Goal: Task Accomplishment & Management: Use online tool/utility

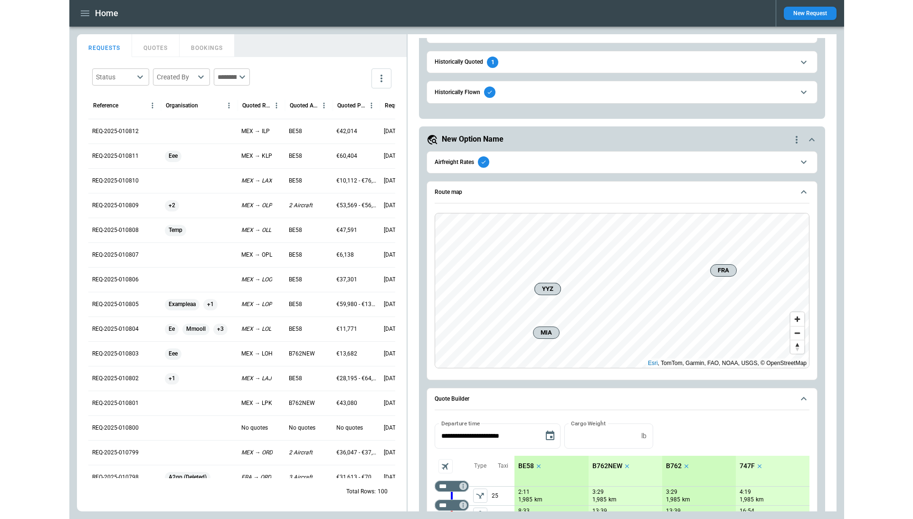
scroll to position [589, 0]
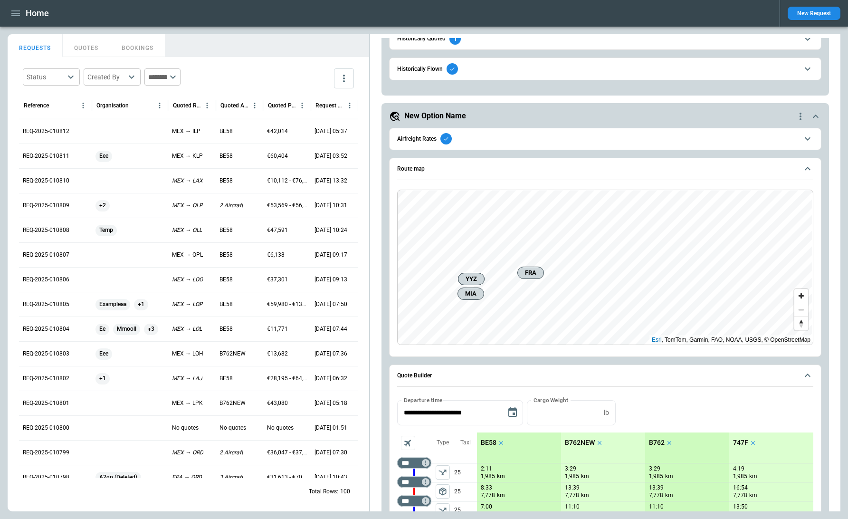
click at [774, 66] on main "FindBorderBarSize REQUESTS QUOTES BOOKINGS Status ​ Created By ​ ​ Reference Or…" at bounding box center [424, 273] width 848 height 492
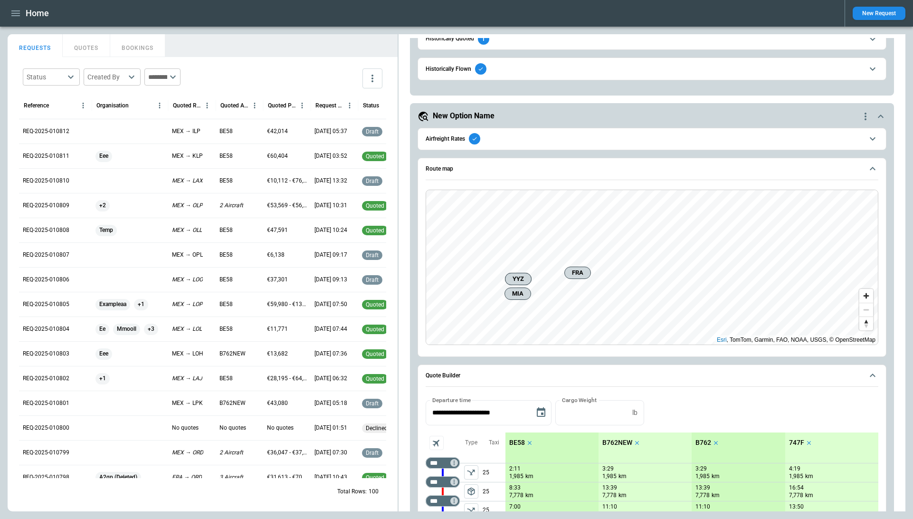
click at [278, 27] on main "FindBorderBarSize REQUESTS QUOTES BOOKINGS Status ​ Created By ​ ​ Reference Or…" at bounding box center [456, 273] width 913 height 492
click at [40, 158] on p "REQ-2025-010811" at bounding box center [46, 156] width 47 height 8
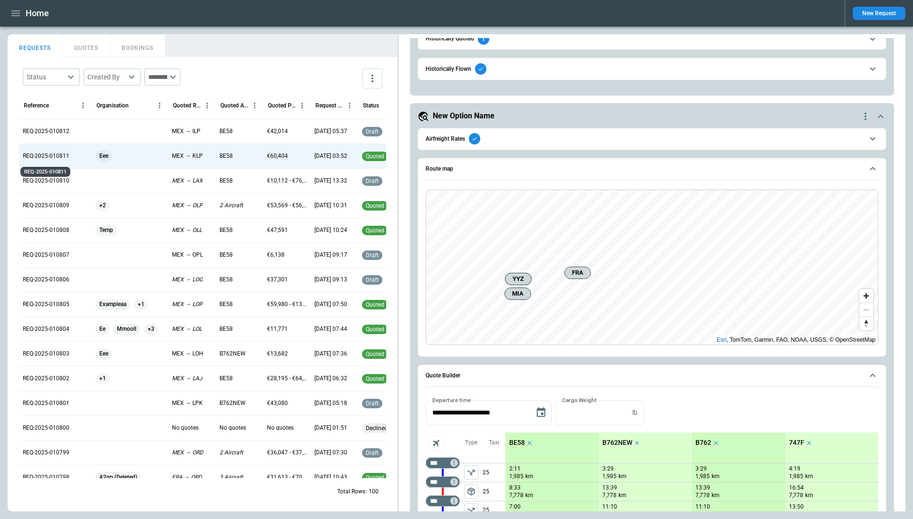
click at [58, 157] on p "REQ-2025-010811" at bounding box center [46, 156] width 47 height 8
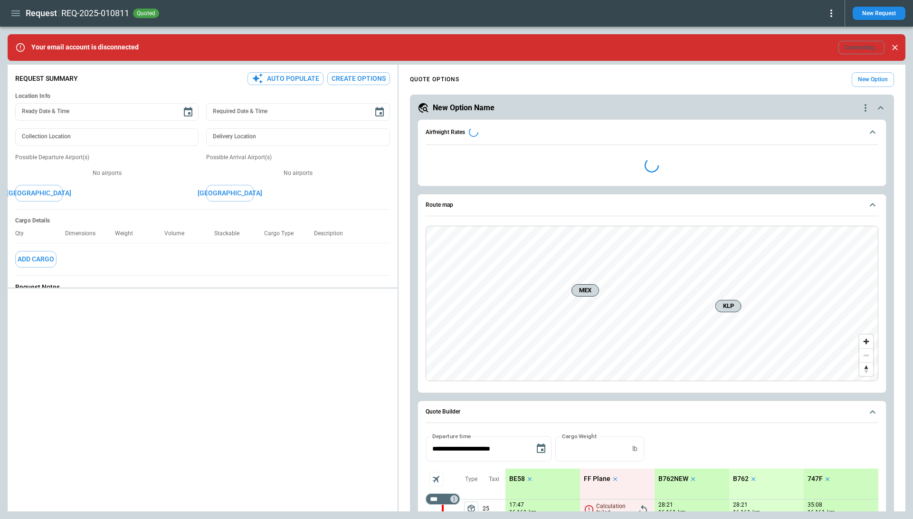
type textarea "*"
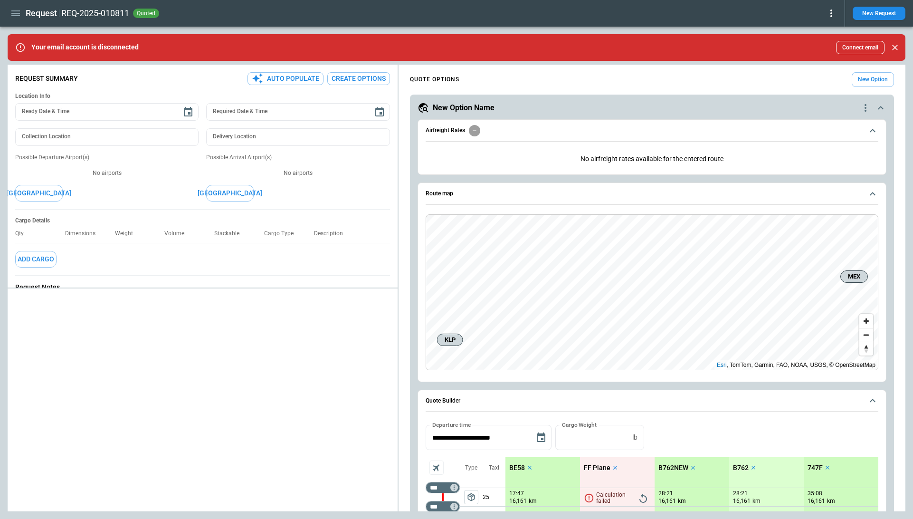
click at [269, 358] on div at bounding box center [203, 401] width 390 height 219
click at [224, 343] on div "**********" at bounding box center [456, 288] width 897 height 446
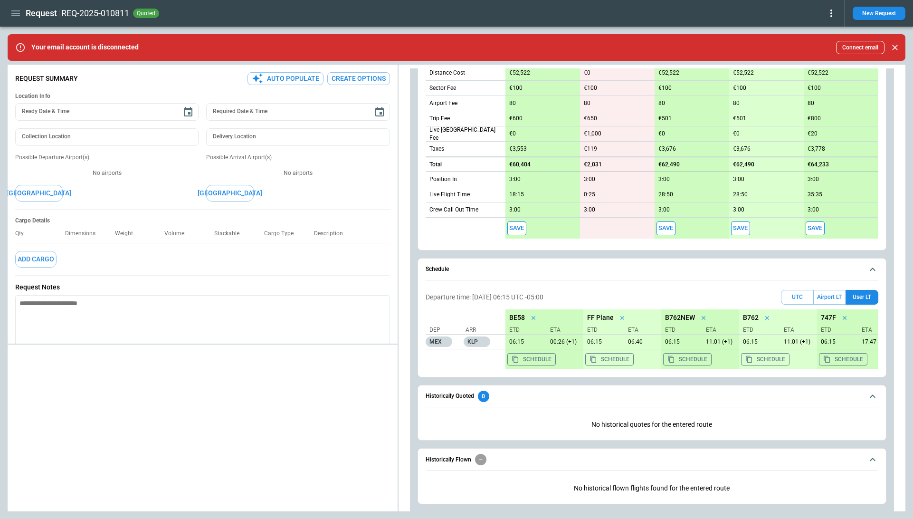
scroll to position [544, 0]
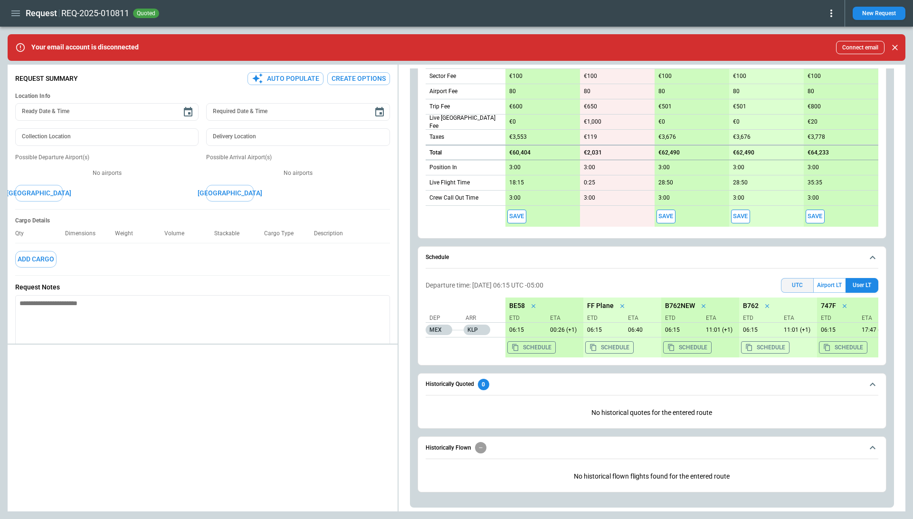
click at [799, 284] on button "UTC" at bounding box center [797, 285] width 33 height 15
click at [826, 285] on button "Airport LT" at bounding box center [829, 285] width 32 height 15
click at [857, 277] on div "Departure time: 09/18/25 05:15 Airport LT UTC Airport LT User LT Dep Arr MEX KL…" at bounding box center [651, 317] width 453 height 87
click at [858, 283] on button "User LT" at bounding box center [861, 285] width 33 height 15
click at [815, 11] on div "REQ-2025-010811 quoted" at bounding box center [448, 13] width 775 height 11
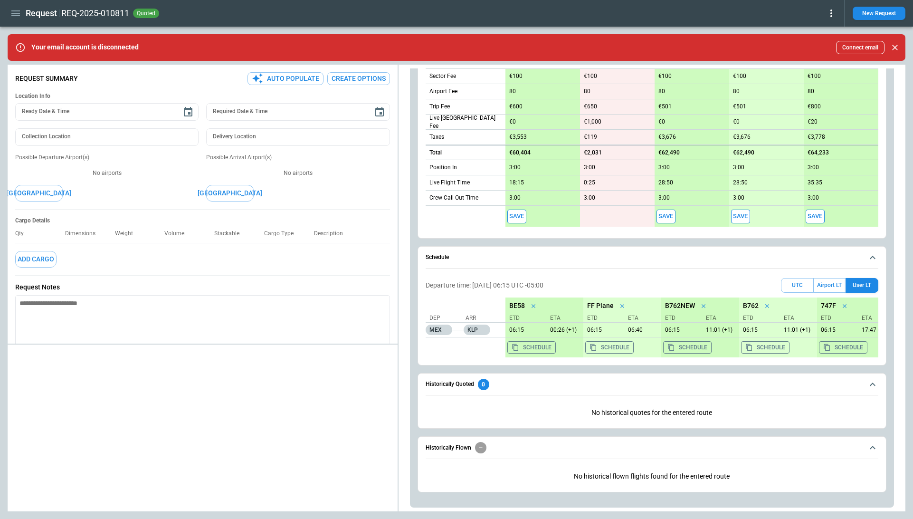
click at [862, 45] on button "Connect email" at bounding box center [860, 47] width 48 height 13
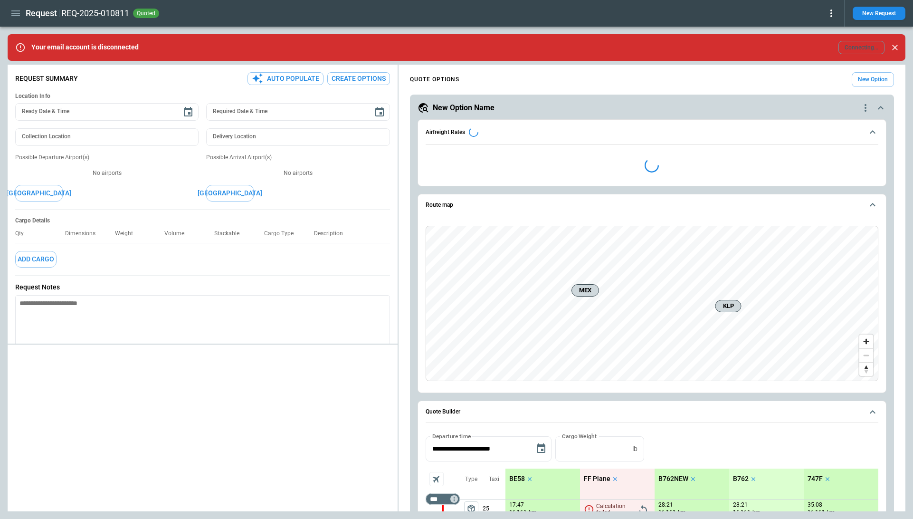
type textarea "*"
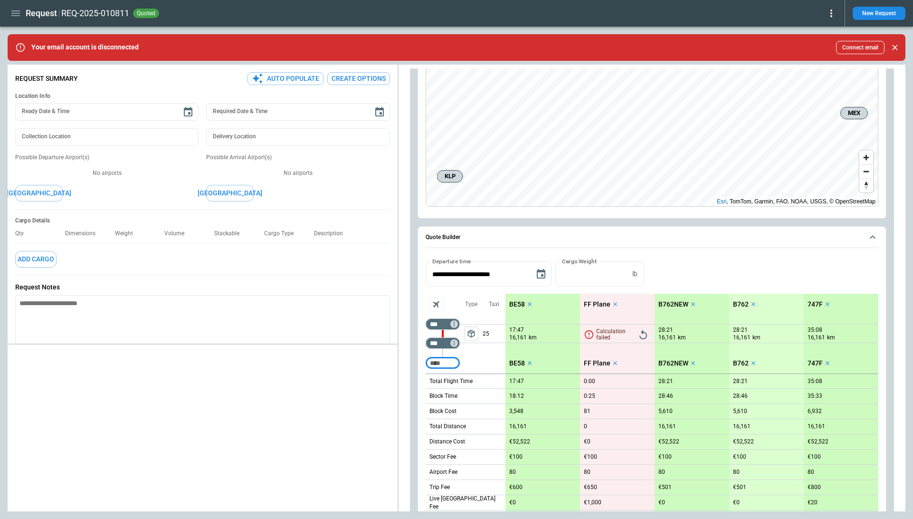
scroll to position [267, 0]
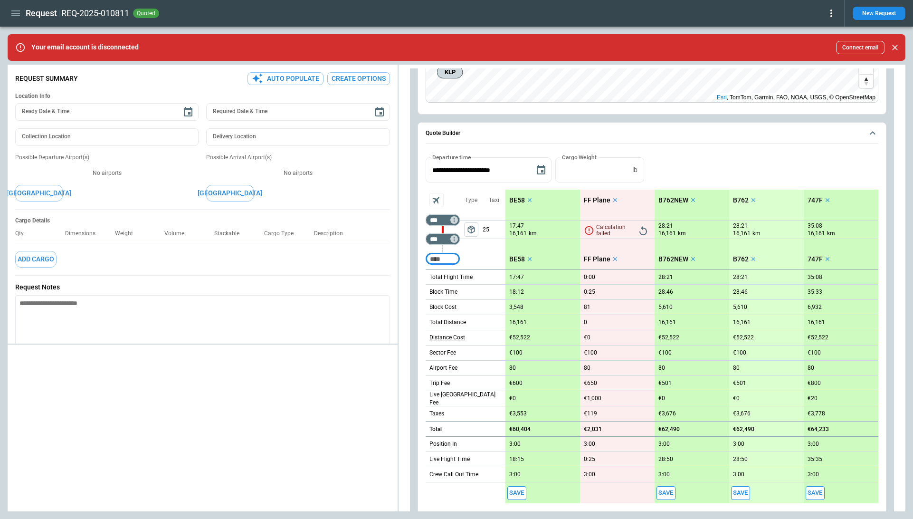
click at [451, 338] on p "Distance Cost" at bounding box center [447, 337] width 36 height 8
click at [426, 336] on div at bounding box center [456, 259] width 913 height 519
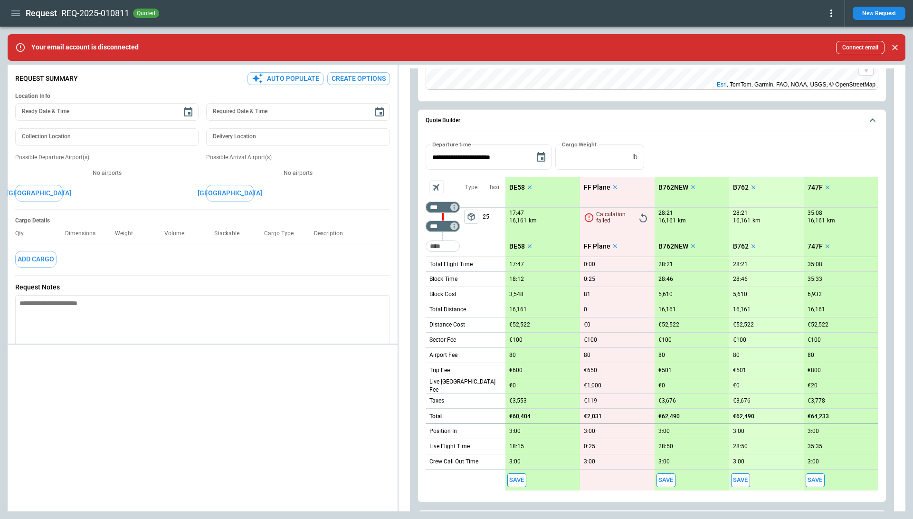
scroll to position [281, 0]
click at [615, 187] on icon "scrollable content" at bounding box center [615, 186] width 7 height 7
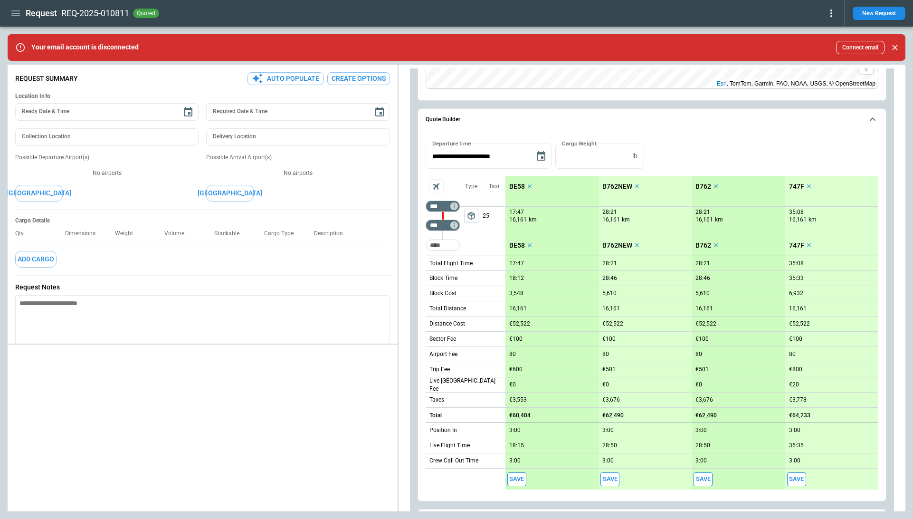
click at [499, 352] on div "Airport Fee" at bounding box center [465, 354] width 80 height 15
click at [514, 353] on div at bounding box center [456, 259] width 913 height 519
click at [511, 355] on p "80" at bounding box center [512, 353] width 7 height 7
click at [511, 355] on input "**" at bounding box center [537, 354] width 57 height 8
click at [524, 355] on input "**" at bounding box center [537, 354] width 57 height 8
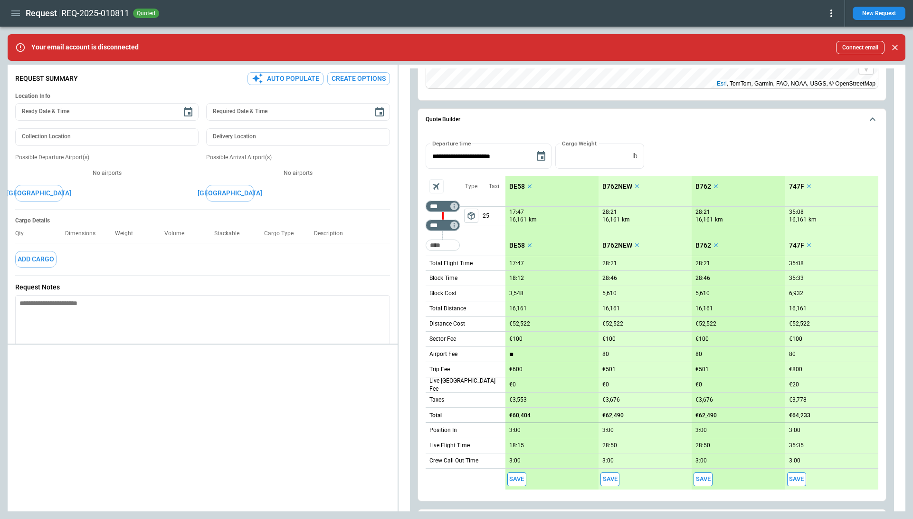
click at [420, 351] on div "**********" at bounding box center [651, 304] width 469 height 393
click at [501, 350] on div "Airport Fee" at bounding box center [465, 354] width 80 height 15
click at [501, 350] on div at bounding box center [456, 259] width 913 height 519
click at [447, 368] on p "Trip Fee" at bounding box center [439, 369] width 20 height 8
click at [480, 370] on div at bounding box center [456, 259] width 913 height 519
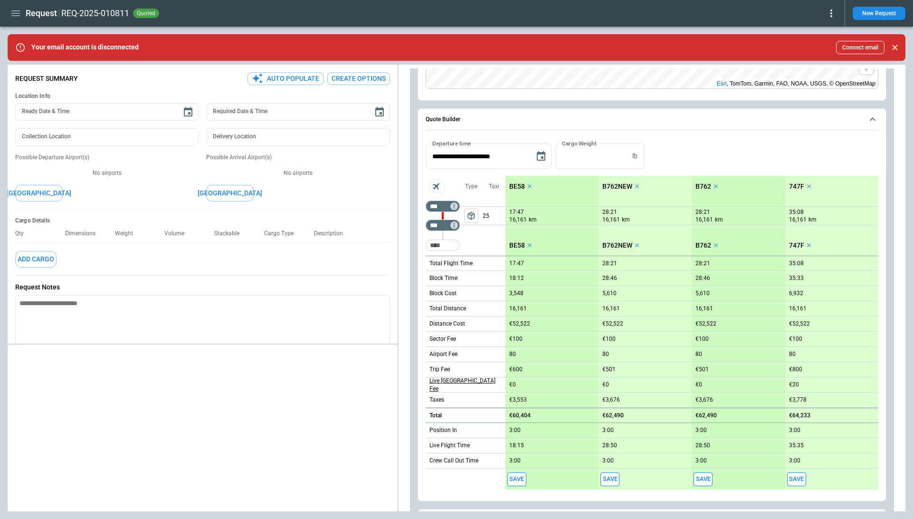
click at [454, 386] on p "Live [GEOGRAPHIC_DATA] Fee" at bounding box center [467, 385] width 76 height 16
click at [481, 361] on div at bounding box center [456, 259] width 913 height 519
click at [514, 341] on p "€100" at bounding box center [515, 338] width 13 height 7
type input "***"
click at [501, 340] on div "Sector Fee" at bounding box center [465, 338] width 80 height 15
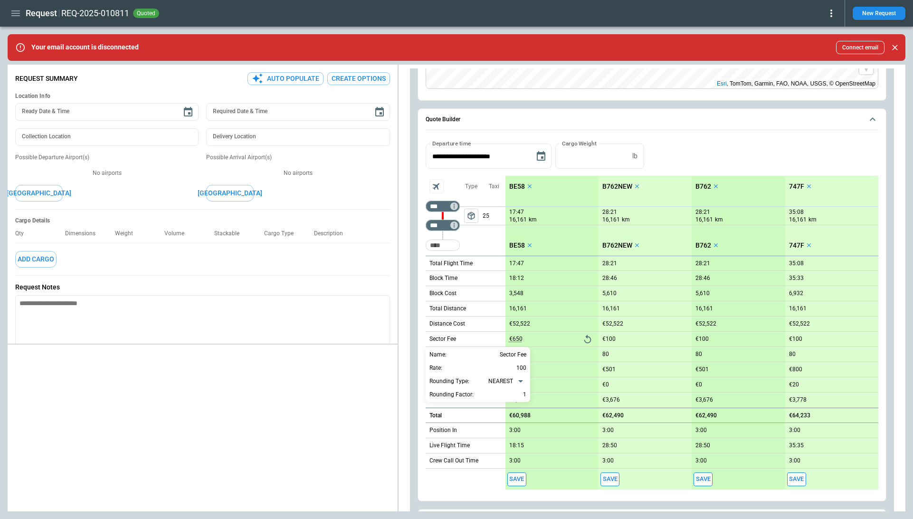
click at [501, 340] on div at bounding box center [456, 259] width 913 height 519
click at [586, 339] on icon "Reset" at bounding box center [587, 339] width 10 height 10
click at [513, 277] on p "18:12" at bounding box center [516, 277] width 15 height 7
type input "*****"
click at [586, 279] on icon "Reset" at bounding box center [587, 278] width 10 height 10
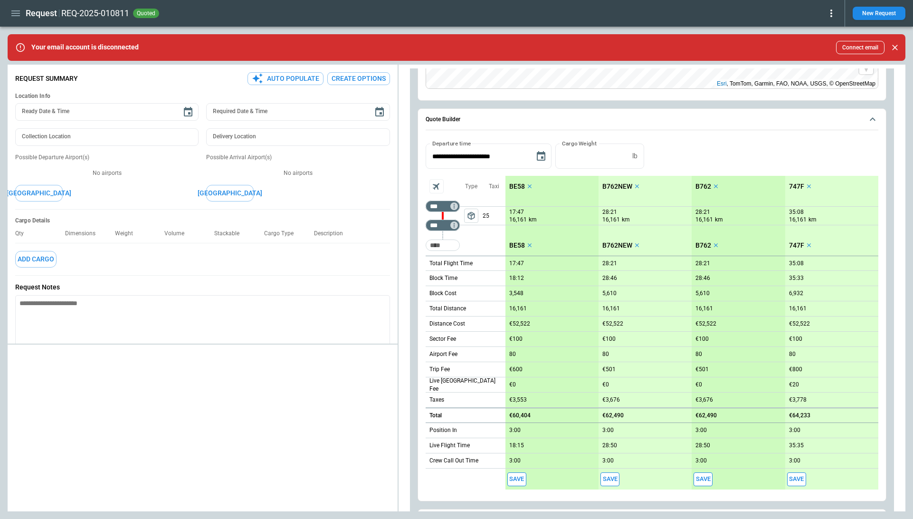
click at [517, 292] on p "3,548" at bounding box center [516, 293] width 14 height 7
click at [543, 292] on input "****" at bounding box center [537, 293] width 57 height 8
click at [476, 295] on div "Block Cost" at bounding box center [465, 293] width 80 height 15
click at [422, 292] on div at bounding box center [456, 259] width 913 height 519
click at [497, 236] on div "Taxi 25" at bounding box center [493, 216] width 23 height 80
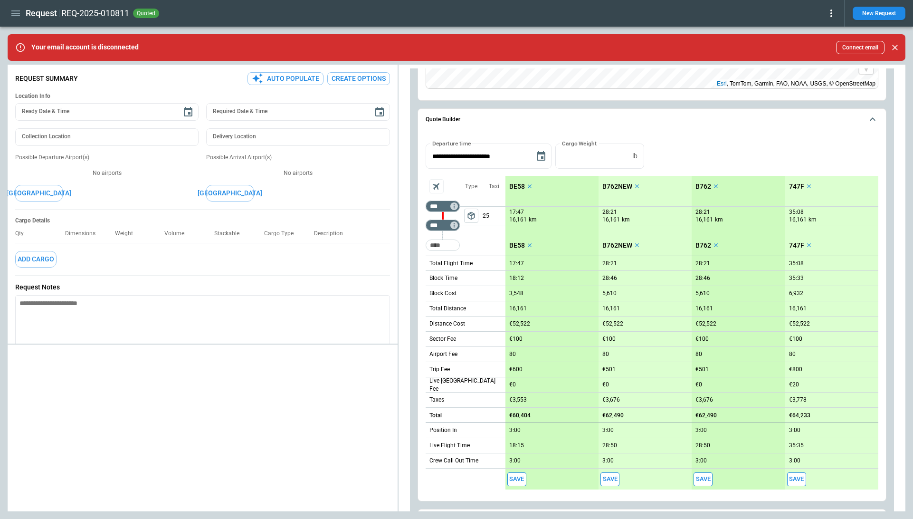
click at [519, 211] on p "17:47" at bounding box center [516, 211] width 15 height 7
type input "*****"
click at [588, 214] on icon "Reset" at bounding box center [587, 216] width 8 height 9
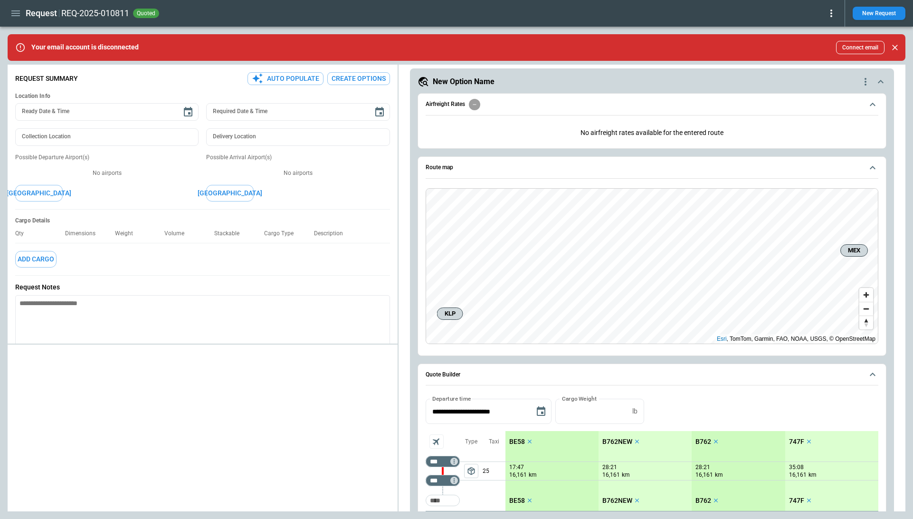
scroll to position [0, 0]
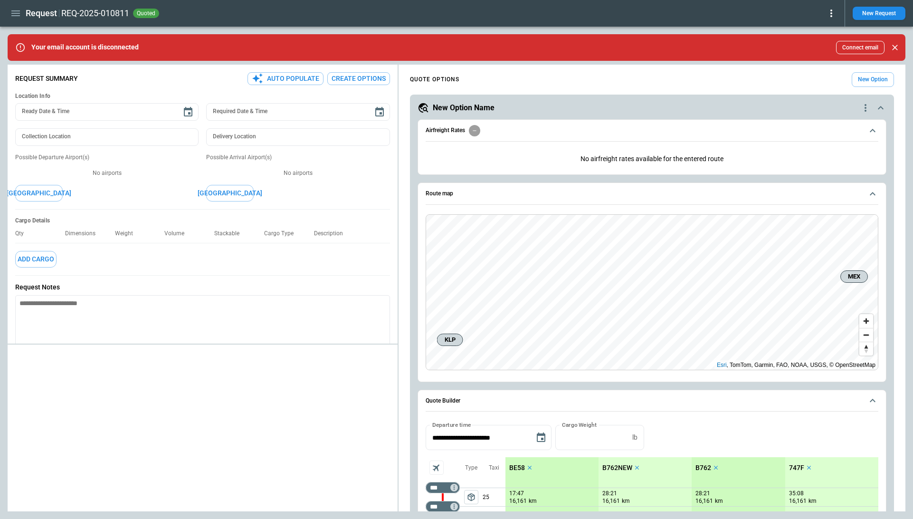
click at [603, 193] on span "Route map" at bounding box center [643, 193] width 437 height 6
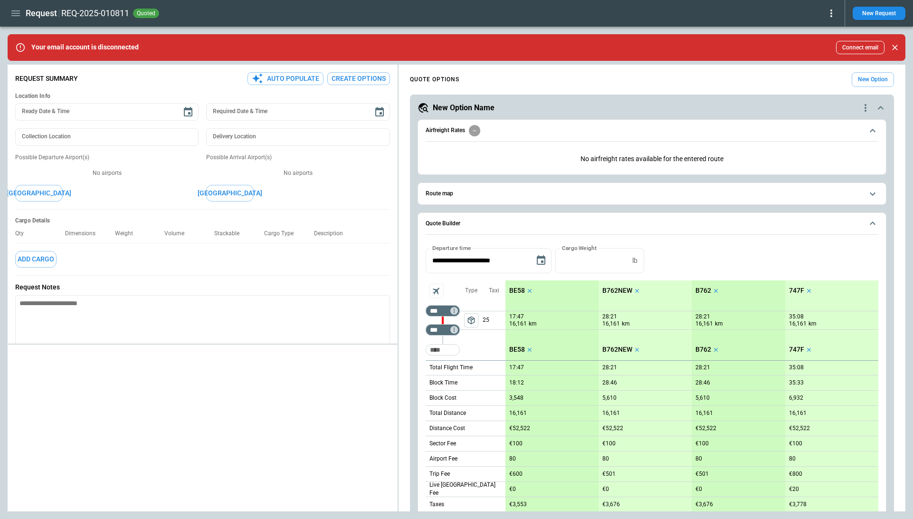
click at [588, 132] on span "Airfreight Rates" at bounding box center [643, 130] width 437 height 11
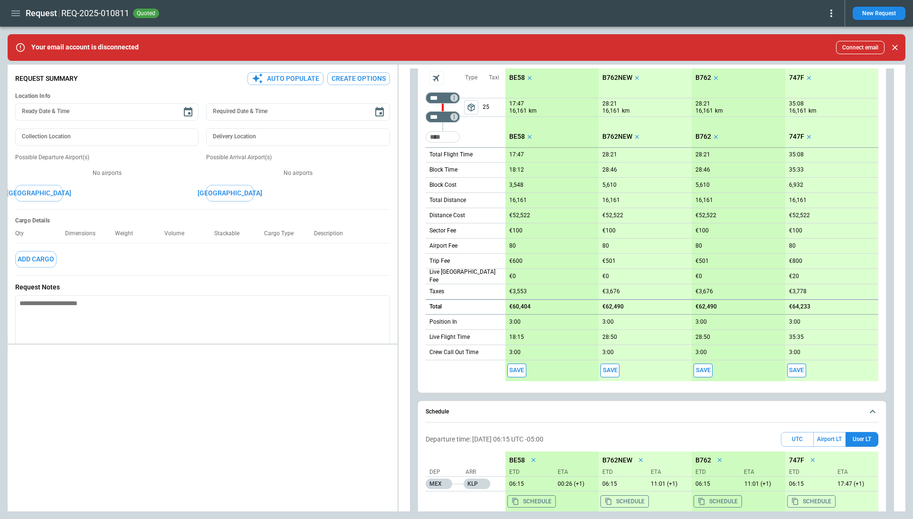
scroll to position [333, 0]
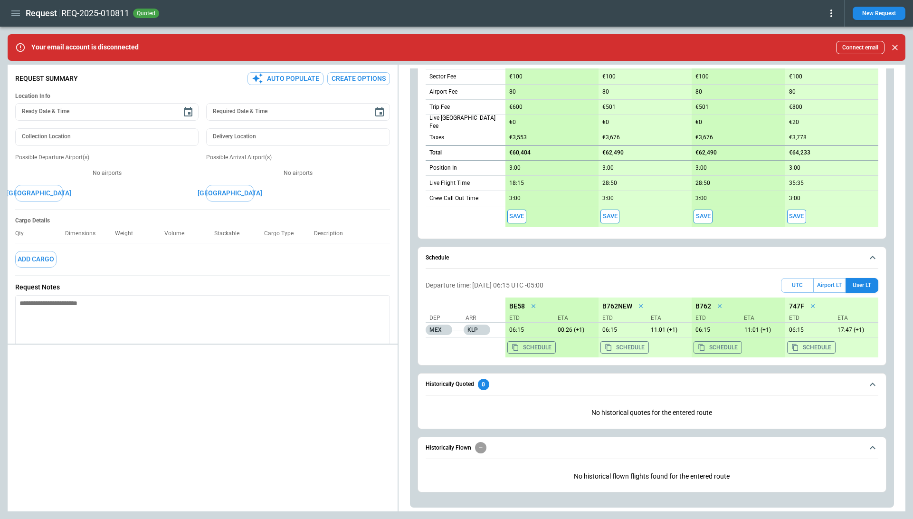
click at [564, 257] on span "Schedule" at bounding box center [643, 258] width 437 height 6
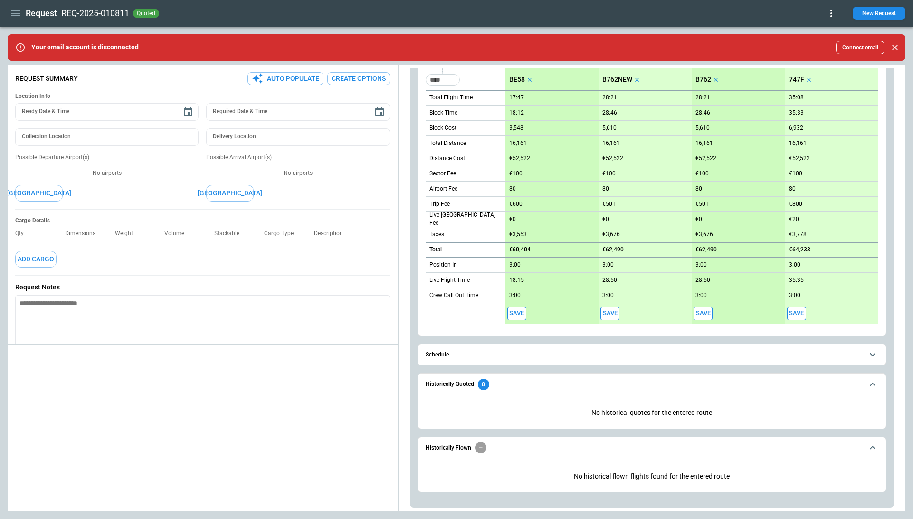
click at [557, 379] on span "Historically Quoted 0" at bounding box center [643, 383] width 437 height 11
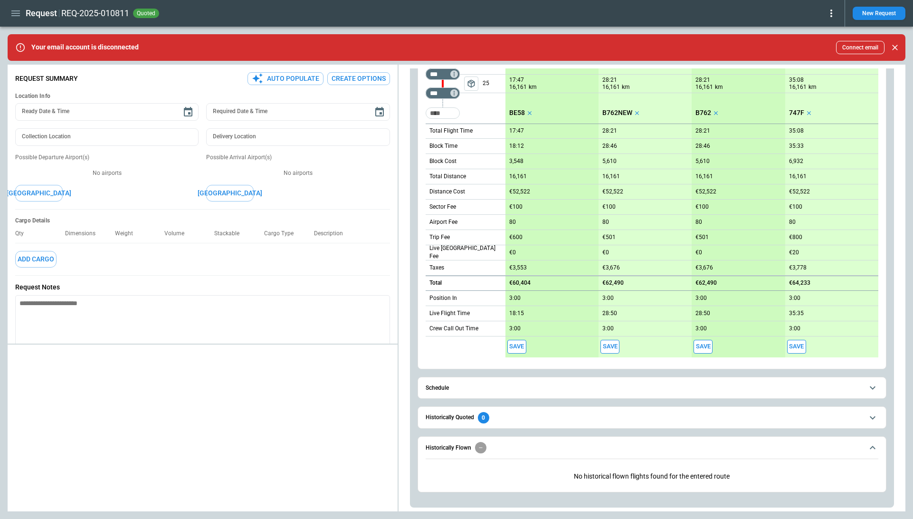
click at [572, 456] on button "Historically Flown" at bounding box center [651, 447] width 453 height 22
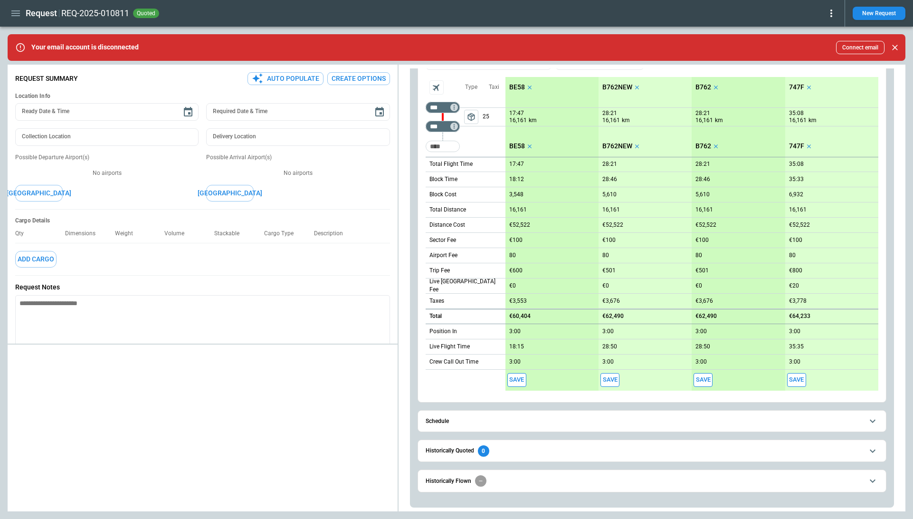
scroll to position [0, 0]
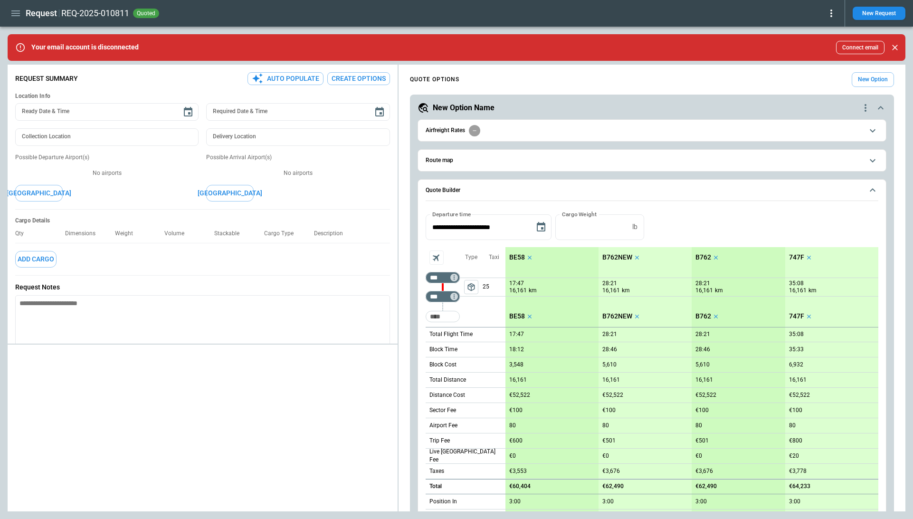
click at [864, 110] on icon "quote-option-actions" at bounding box center [864, 107] width 11 height 11
click at [844, 123] on button "Duplicate Quote Option" at bounding box center [829, 124] width 84 height 14
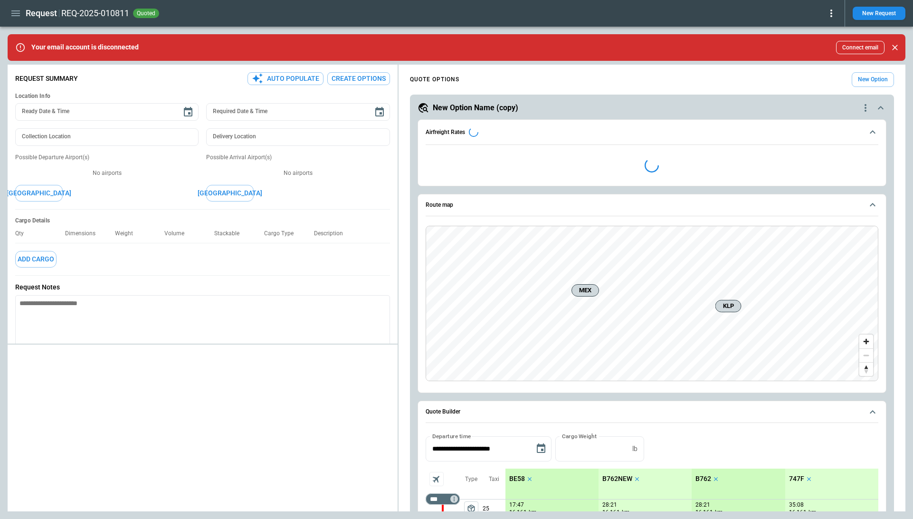
scroll to position [39, 0]
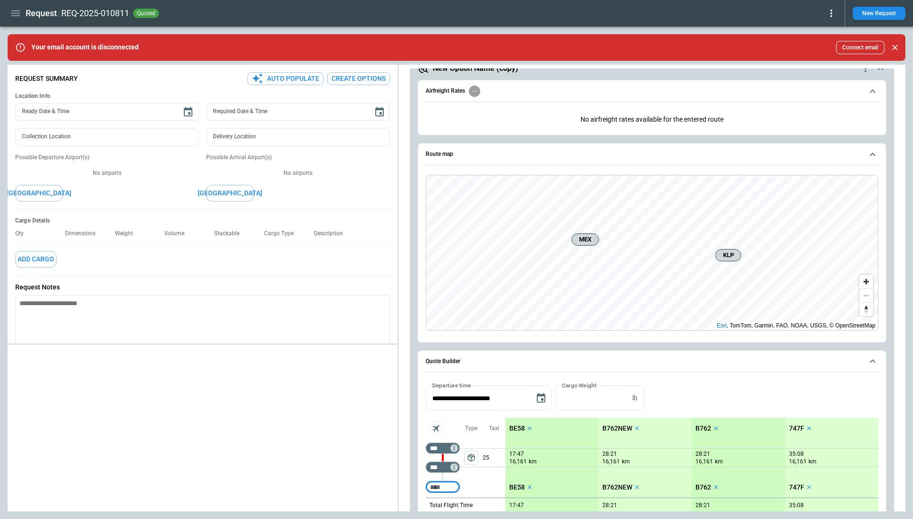
click at [559, 89] on span "Airfreight Rates" at bounding box center [643, 90] width 437 height 11
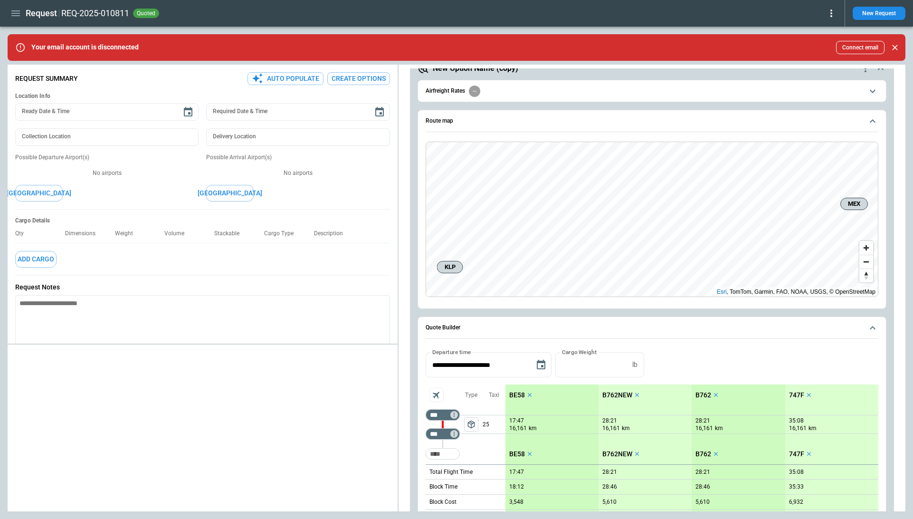
click at [557, 113] on button "Route map" at bounding box center [651, 121] width 453 height 22
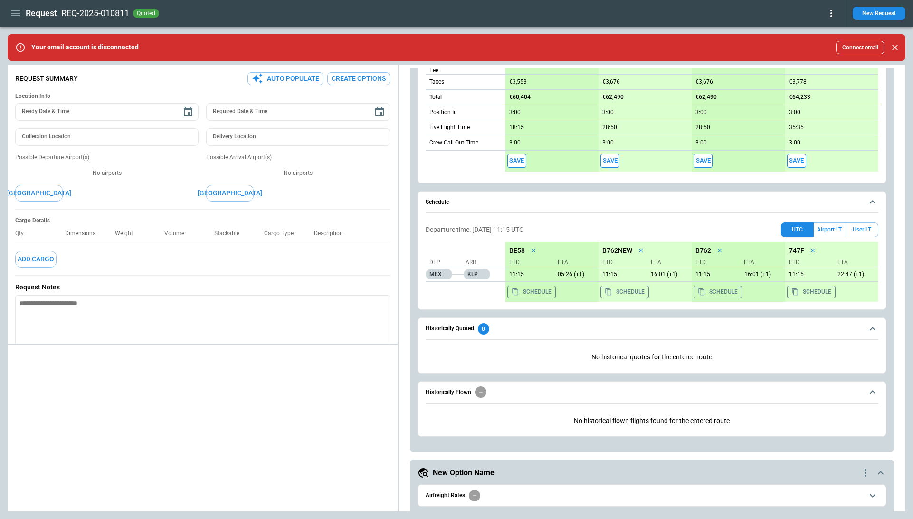
scroll to position [393, 0]
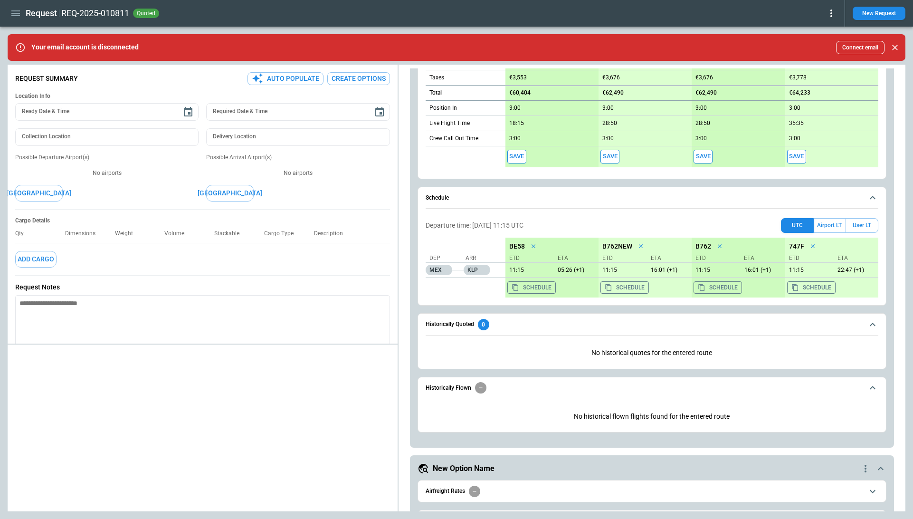
click at [515, 198] on span "Schedule" at bounding box center [643, 198] width 437 height 6
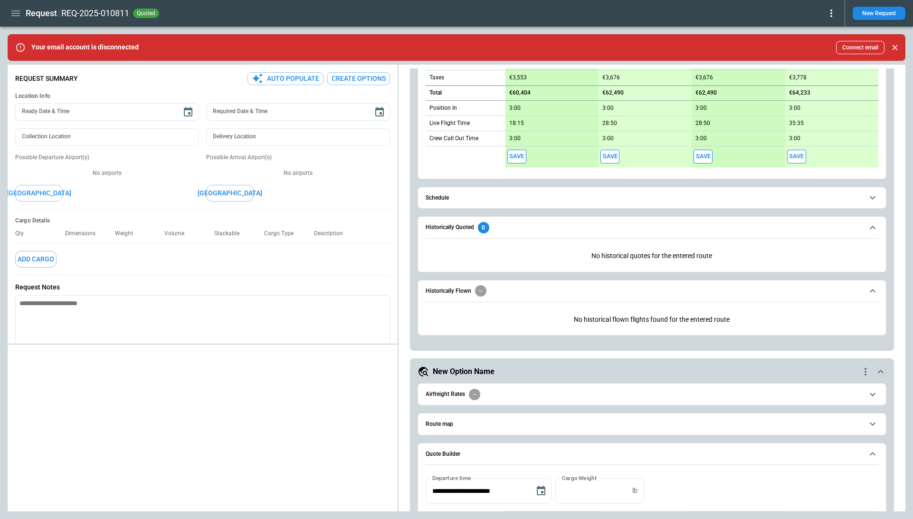
click at [514, 226] on span "Historically Quoted 0" at bounding box center [643, 227] width 437 height 11
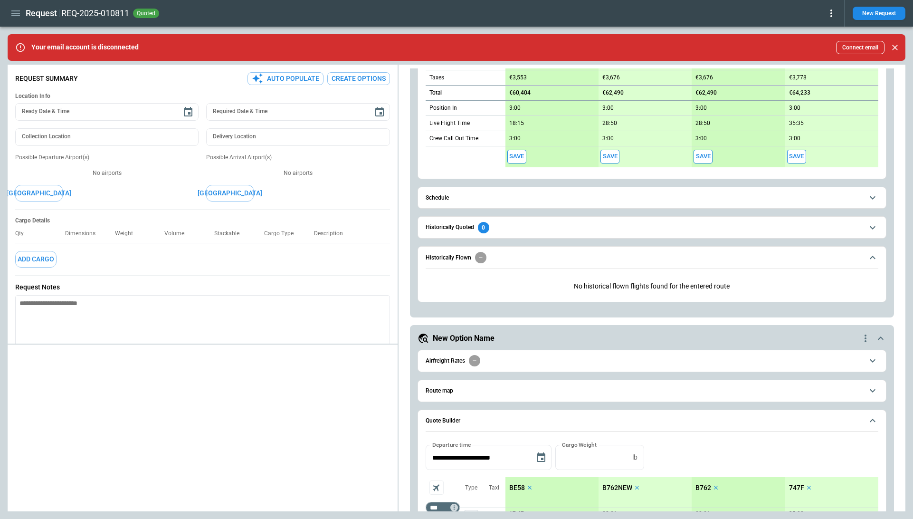
click at [517, 252] on span "Historically Flown" at bounding box center [643, 257] width 437 height 11
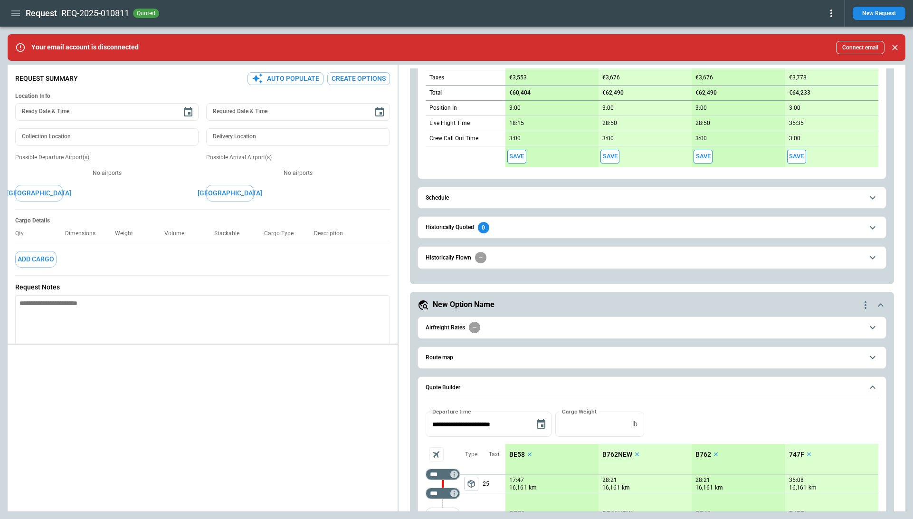
click at [541, 197] on span "Schedule" at bounding box center [643, 198] width 437 height 6
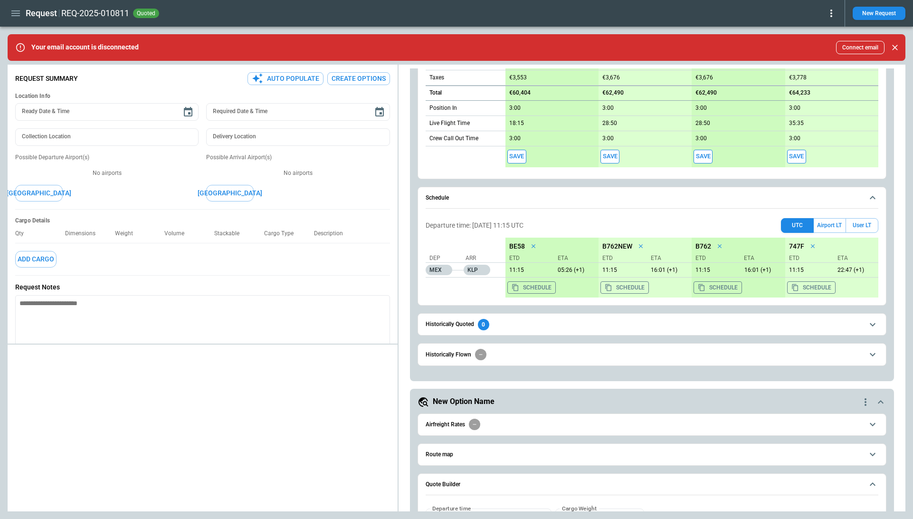
click at [783, 197] on span "Schedule" at bounding box center [643, 198] width 437 height 6
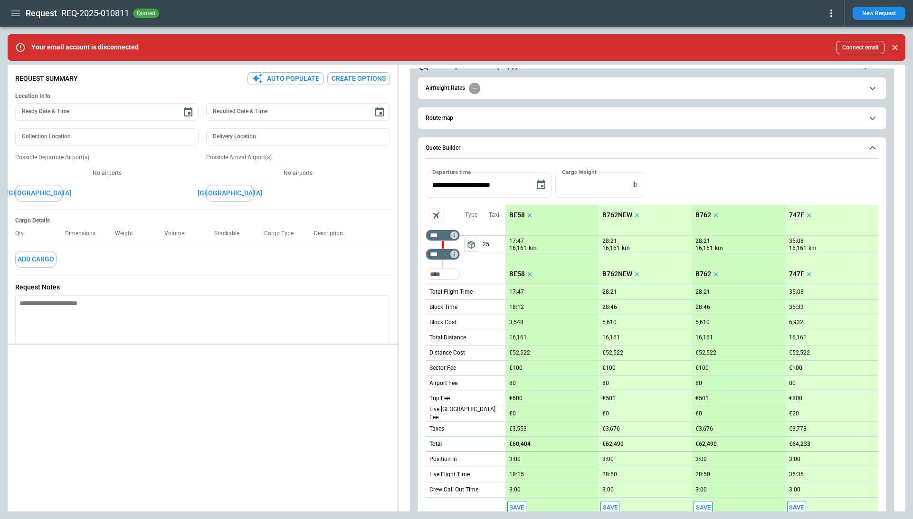
scroll to position [0, 0]
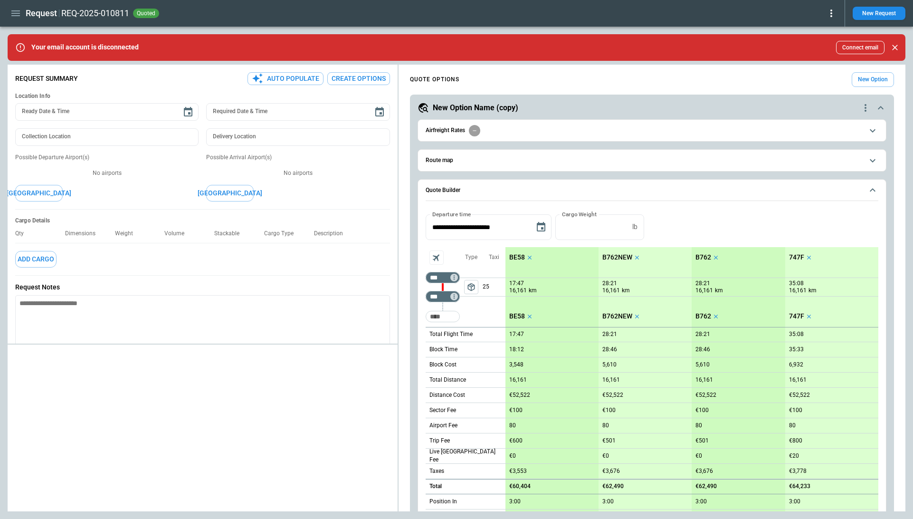
click at [516, 245] on div "*** ​ *** ​ ​ Type package_2 Taxi 25 Total Flight Time Block Time Block Cost To…" at bounding box center [651, 400] width 453 height 321
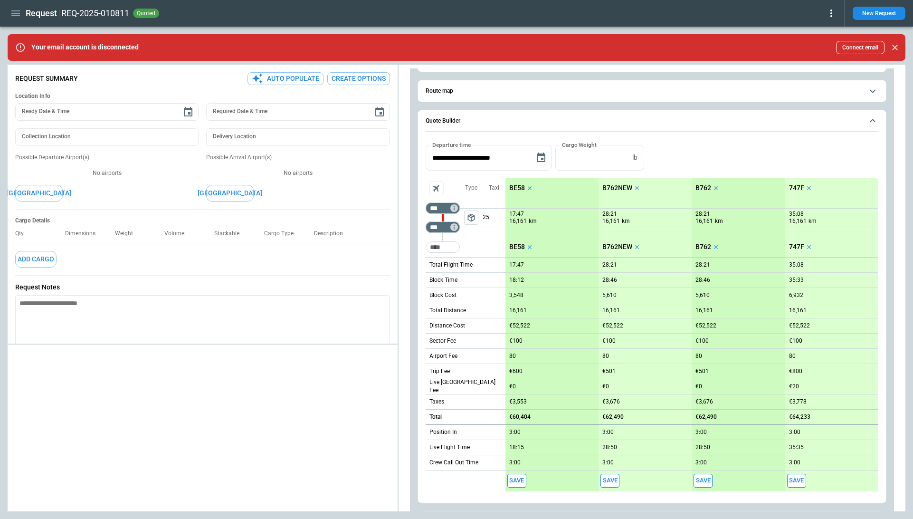
scroll to position [69, 0]
click at [488, 245] on div "Taxi 25" at bounding box center [493, 218] width 23 height 80
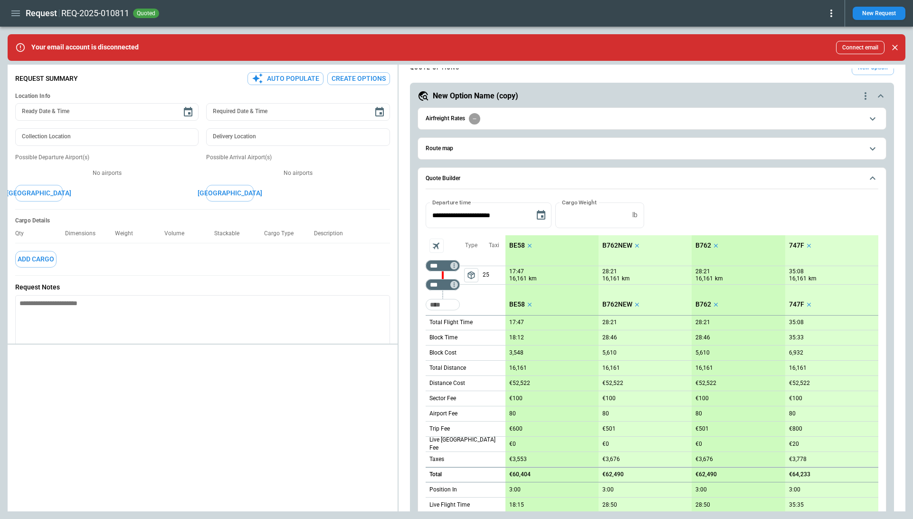
scroll to position [0, 0]
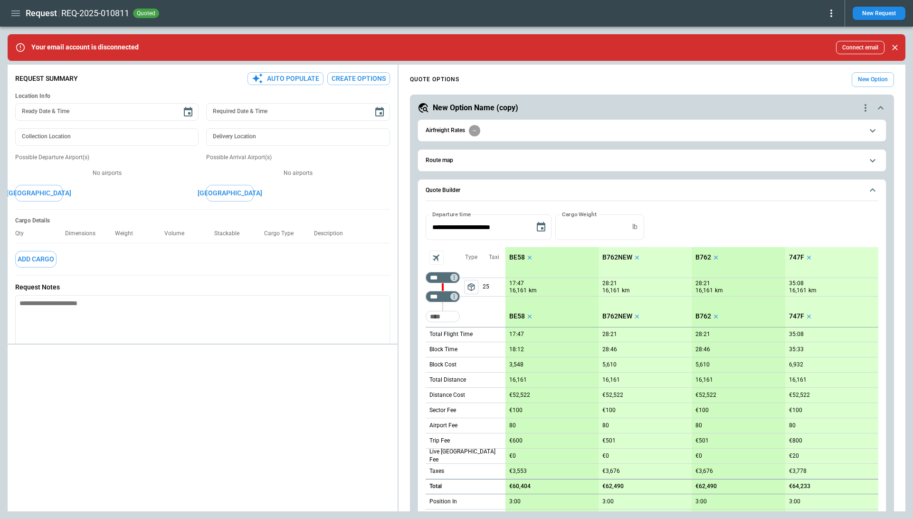
click at [501, 158] on span "Route map" at bounding box center [643, 160] width 437 height 6
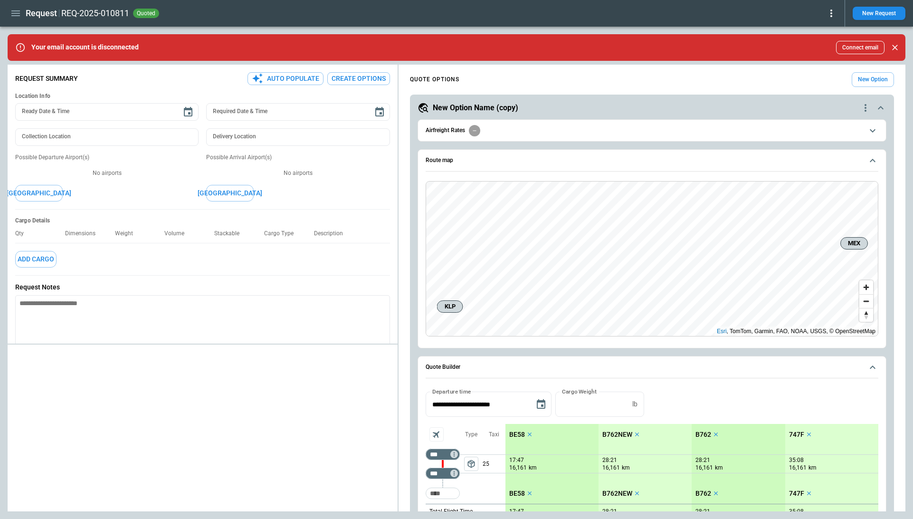
click at [501, 158] on span "Route map" at bounding box center [643, 160] width 437 height 6
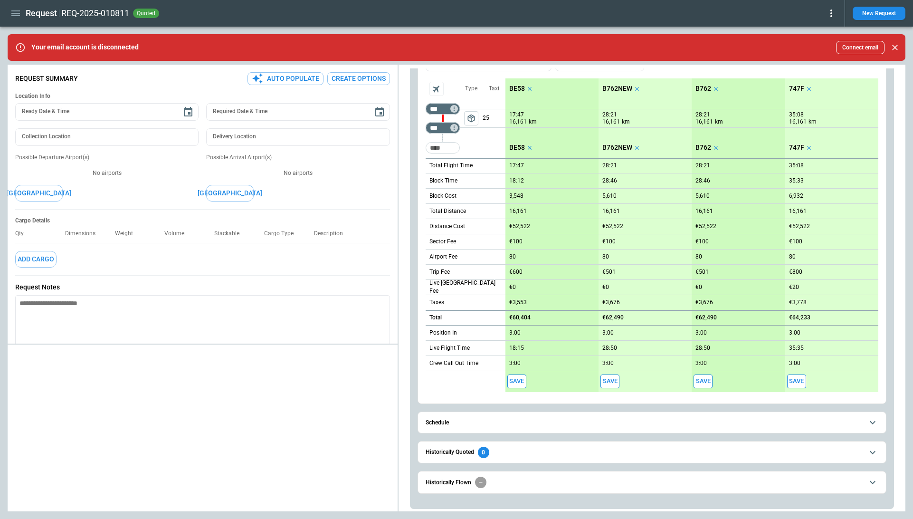
scroll to position [62, 0]
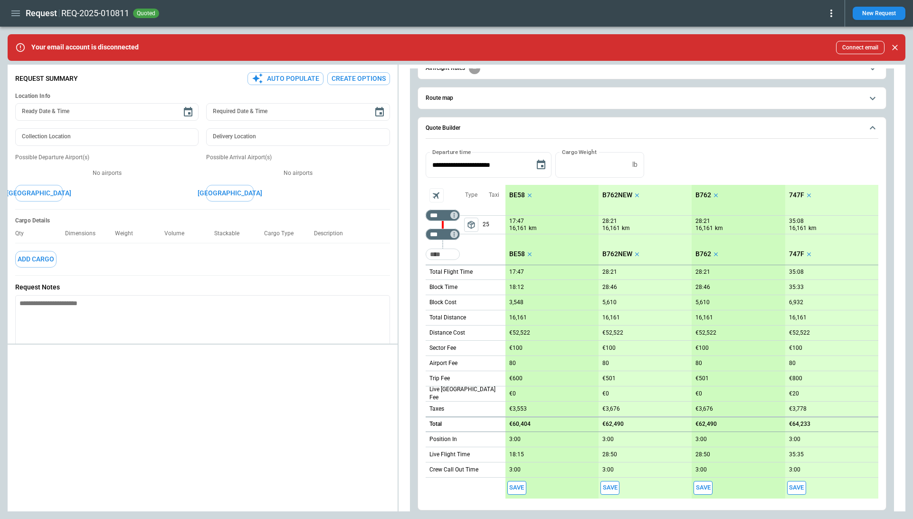
click at [673, 153] on div "**********" at bounding box center [651, 164] width 453 height 25
click at [518, 195] on p "BE58" at bounding box center [517, 195] width 16 height 8
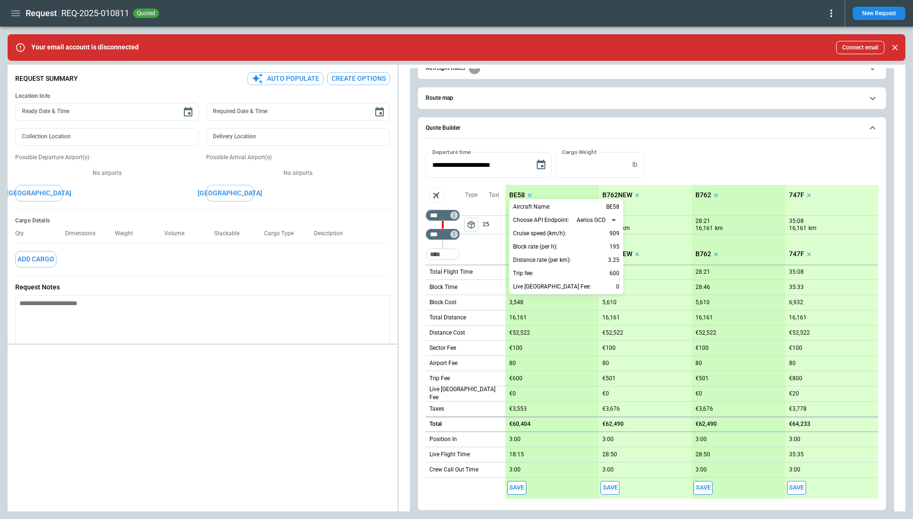
click at [674, 172] on div at bounding box center [456, 259] width 913 height 519
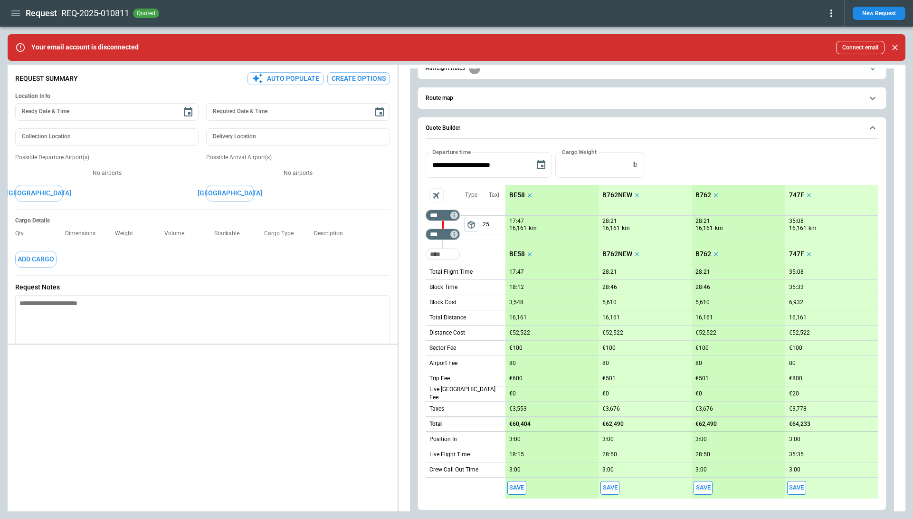
click at [701, 195] on p "B762" at bounding box center [703, 195] width 16 height 8
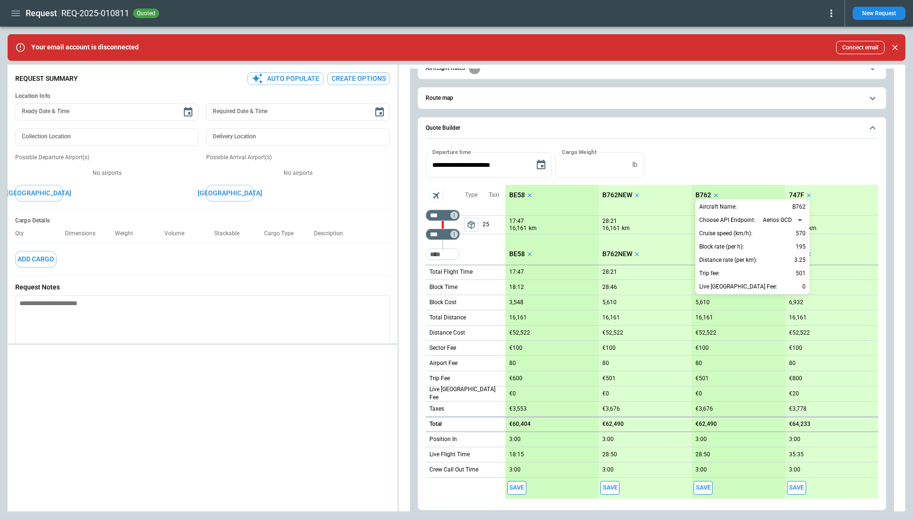
click at [705, 179] on div at bounding box center [456, 259] width 913 height 519
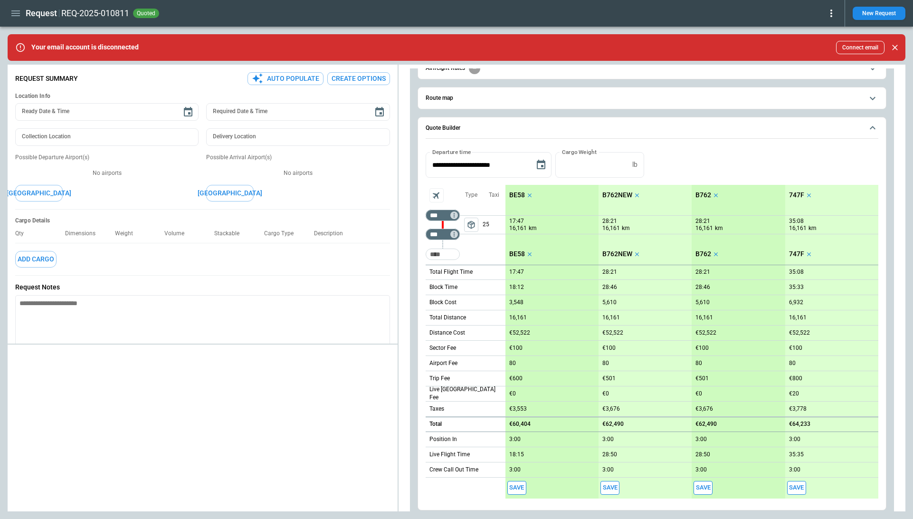
click at [70, 377] on div at bounding box center [203, 429] width 390 height 163
click at [16, 11] on icon "button" at bounding box center [15, 13] width 11 height 11
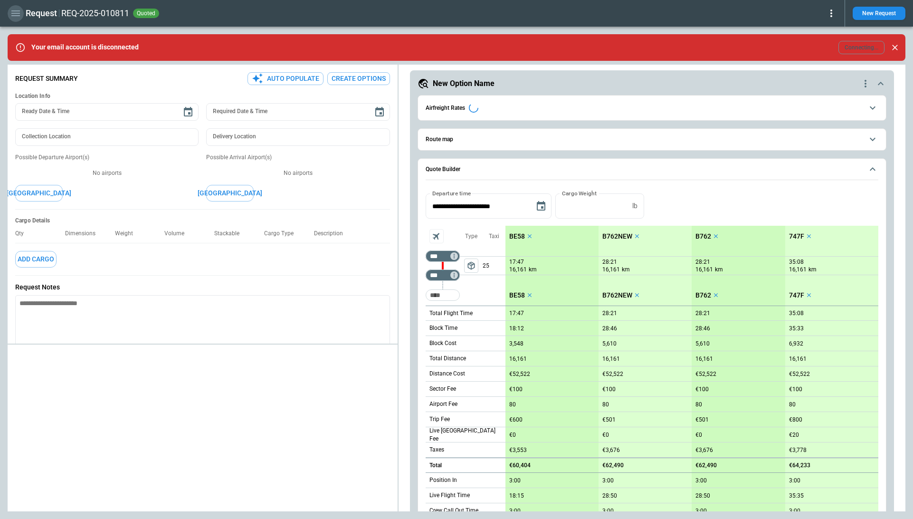
click at [17, 16] on icon "button" at bounding box center [15, 13] width 11 height 11
type textarea "*"
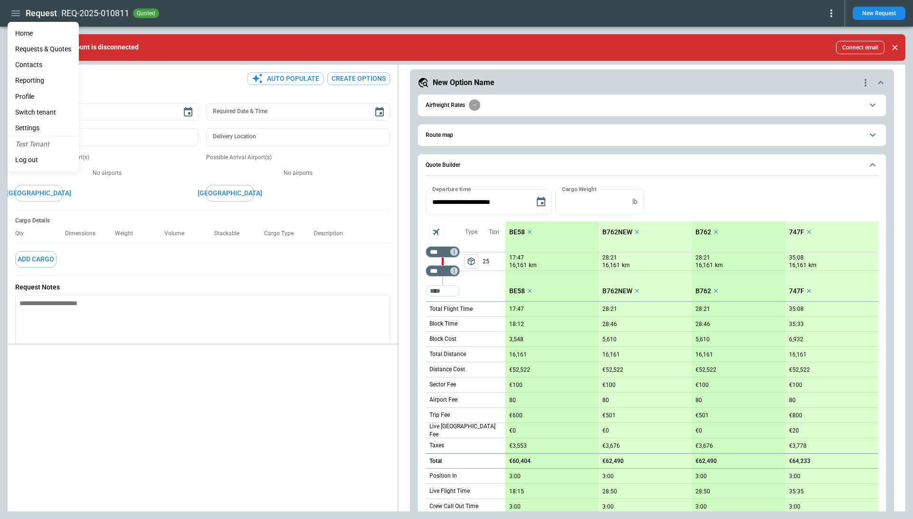
scroll to position [648, 0]
click at [26, 29] on li "Home" at bounding box center [43, 34] width 71 height 16
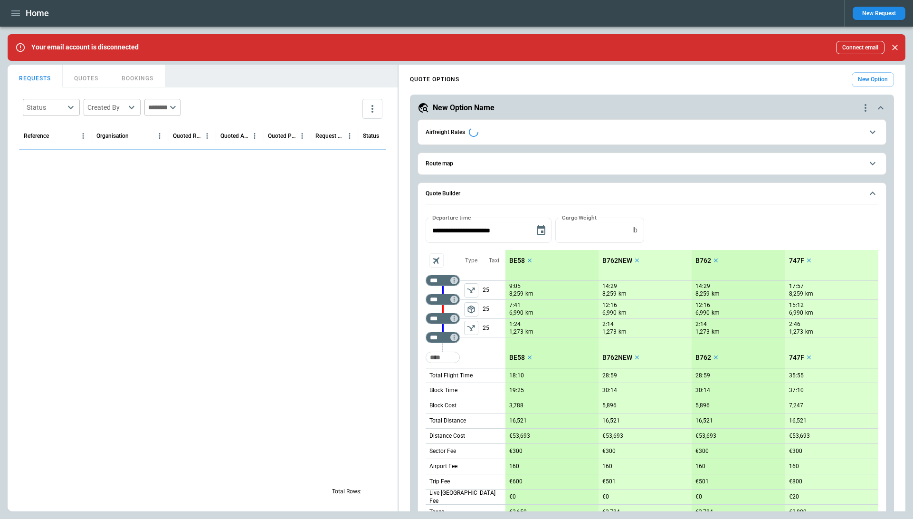
scroll to position [860, 0]
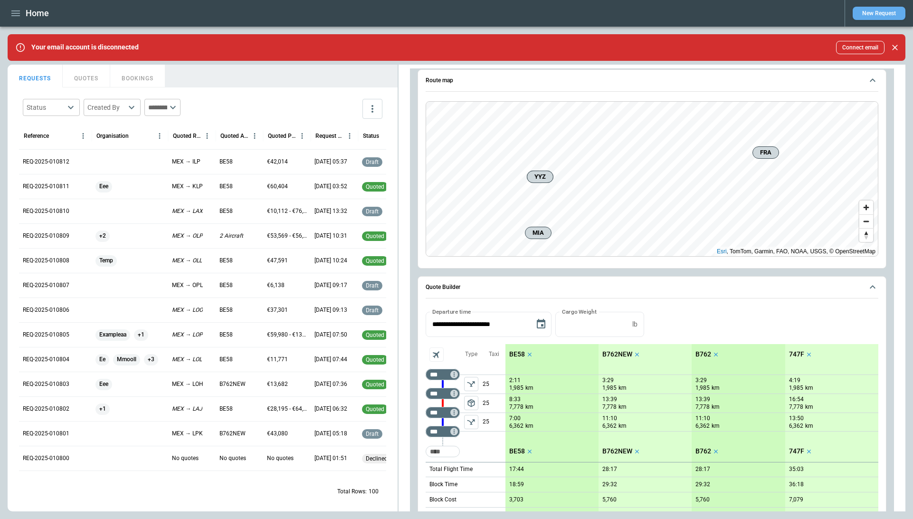
click at [879, 13] on button "New Request" at bounding box center [878, 13] width 53 height 13
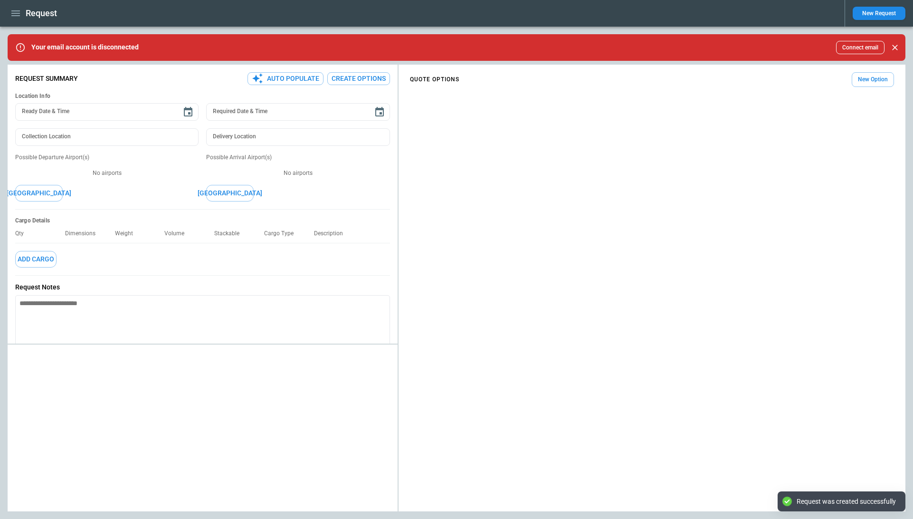
type textarea "*"
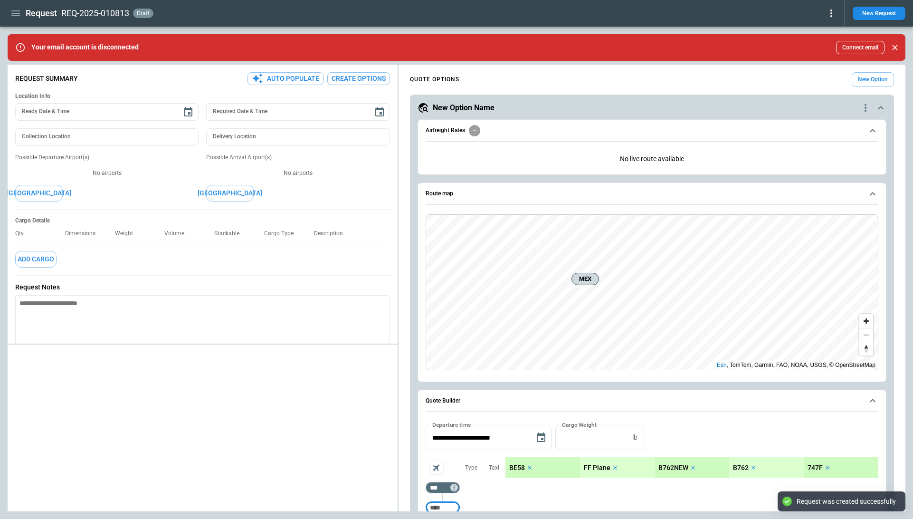
scroll to position [275, 0]
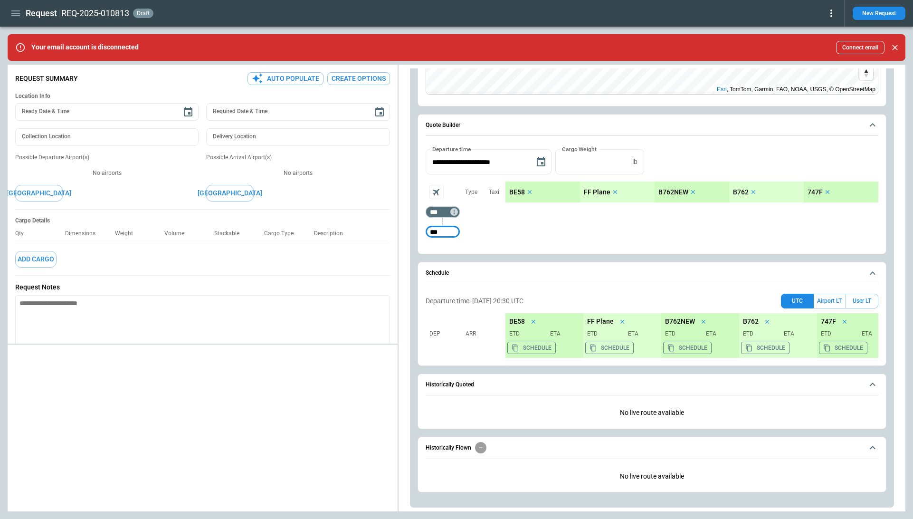
type input "***"
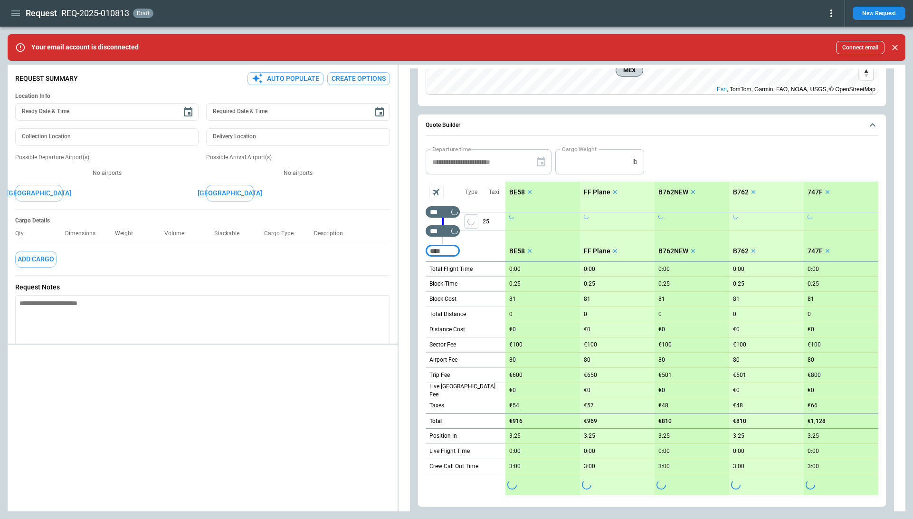
scroll to position [114, 0]
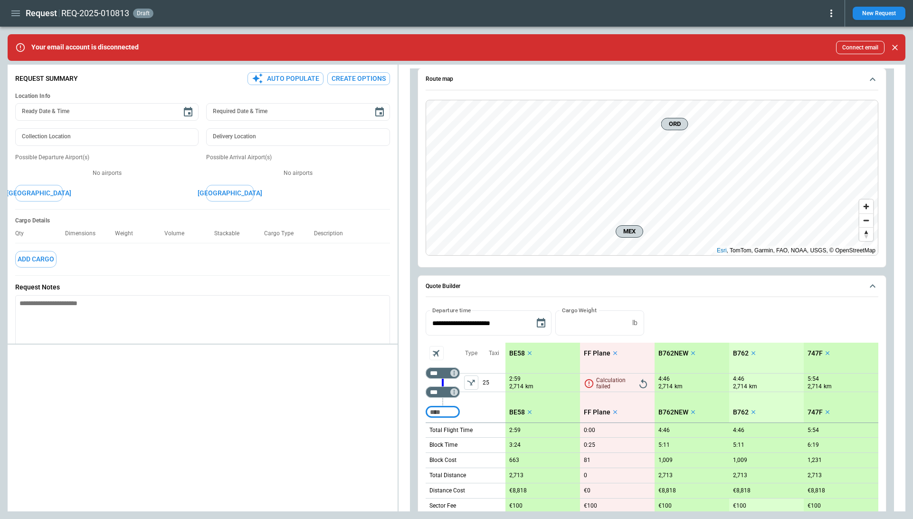
click at [472, 385] on icon "left aligned" at bounding box center [470, 381] width 9 height 9
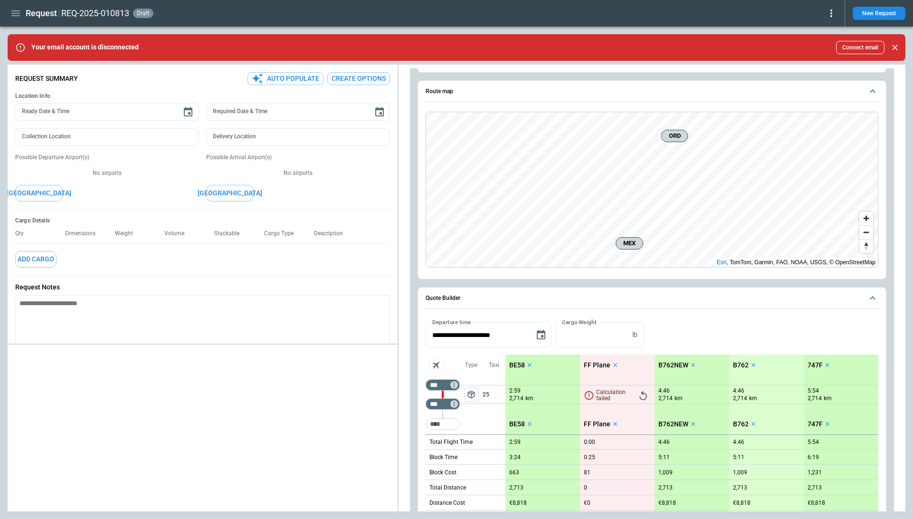
click at [470, 397] on span "package_2" at bounding box center [470, 393] width 9 height 9
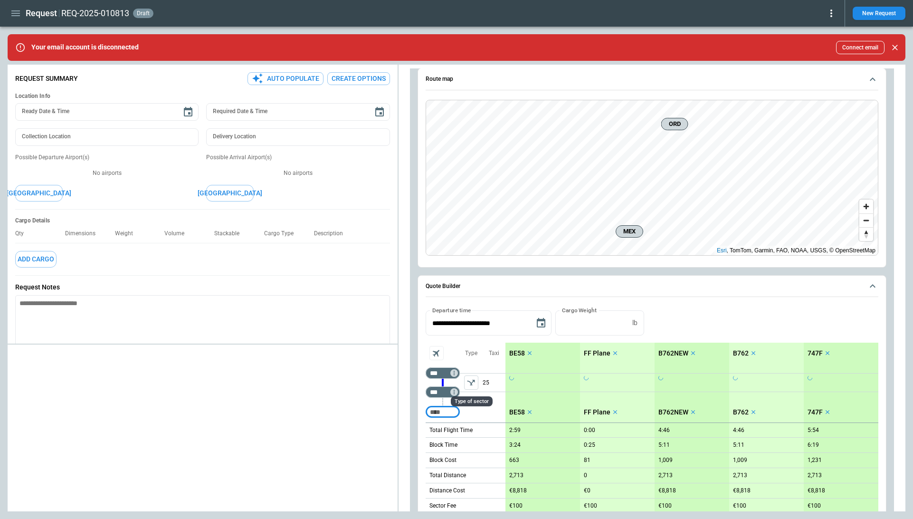
click at [442, 413] on input "Too short" at bounding box center [442, 411] width 30 height 17
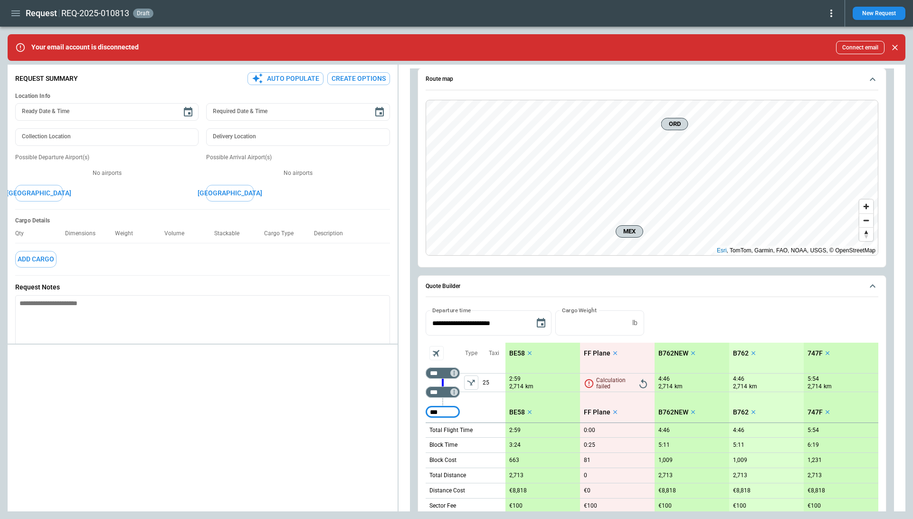
type input "***"
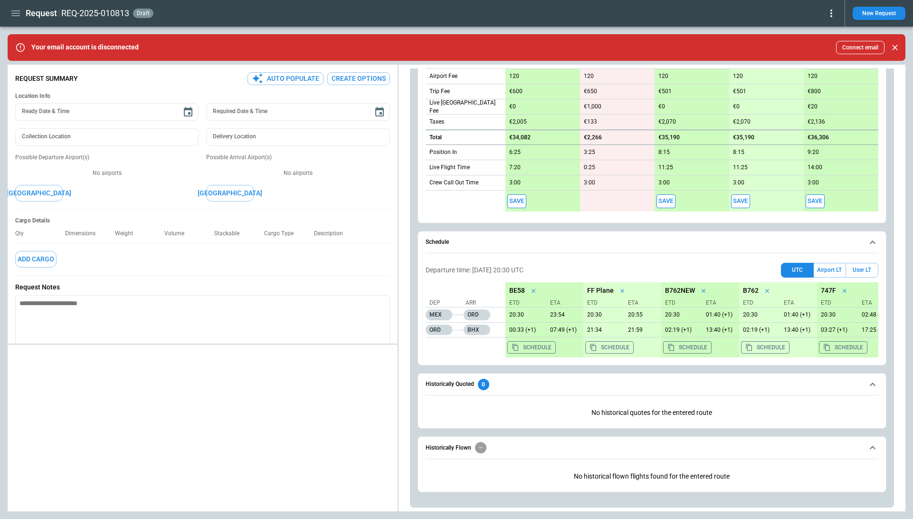
scroll to position [418, 0]
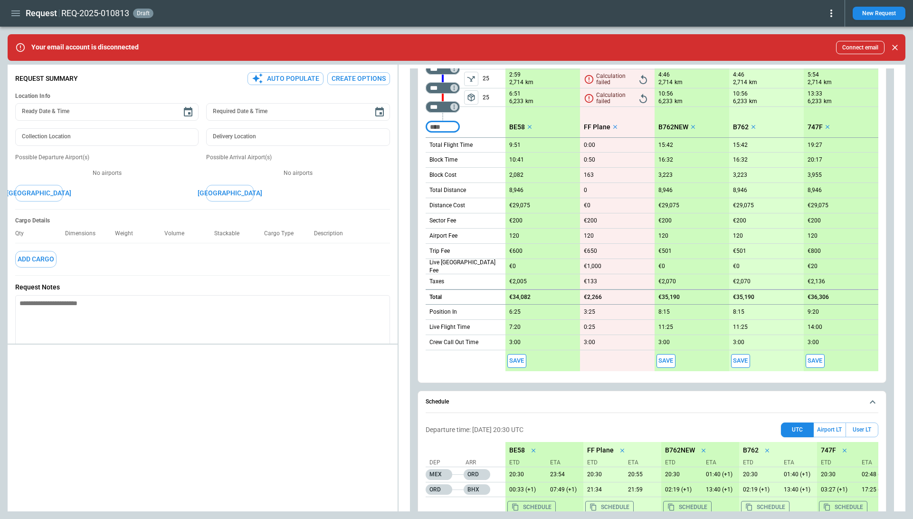
click at [519, 364] on button "Save" at bounding box center [516, 361] width 19 height 14
click at [352, 417] on div at bounding box center [203, 429] width 390 height 163
type textarea "*"
click at [837, 5] on div "Request REQ-2025-010813 draft New Request" at bounding box center [456, 13] width 913 height 27
click at [832, 12] on icon at bounding box center [830, 13] width 11 height 11
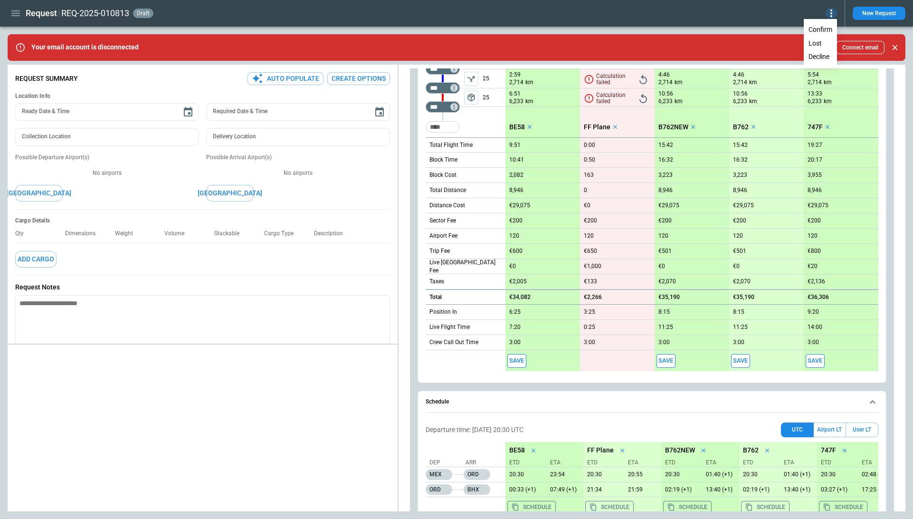
click at [819, 30] on button "Confirm" at bounding box center [819, 30] width 31 height 14
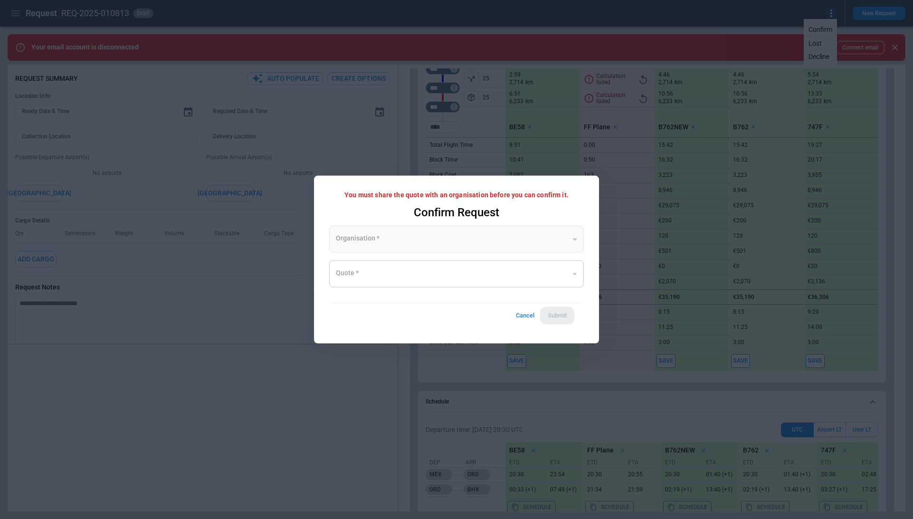
click at [392, 243] on div "​" at bounding box center [456, 239] width 255 height 27
click at [511, 234] on div "​" at bounding box center [456, 239] width 255 height 27
click at [533, 311] on button "Cancel" at bounding box center [524, 316] width 30 height 18
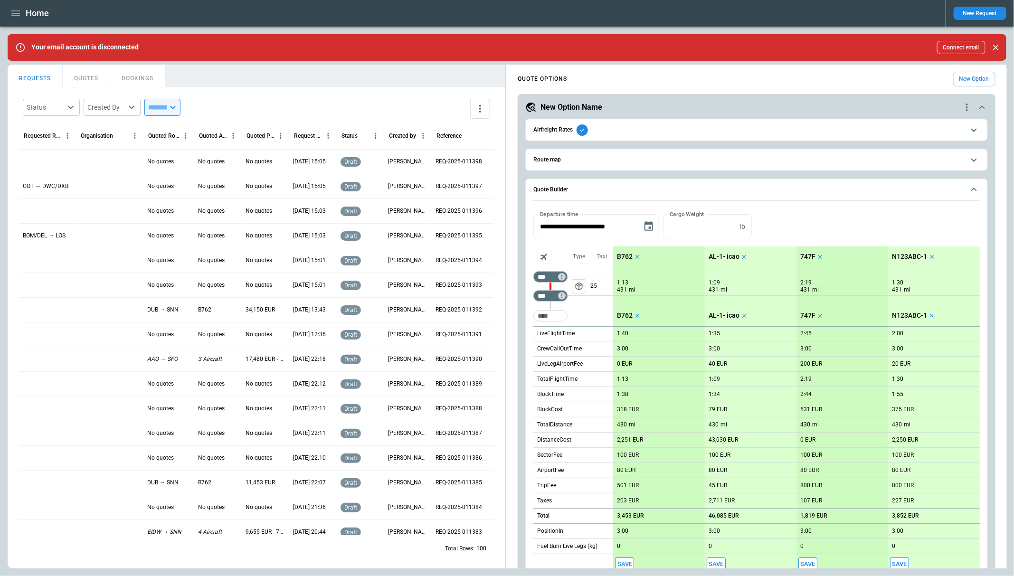
scroll to position [60, 0]
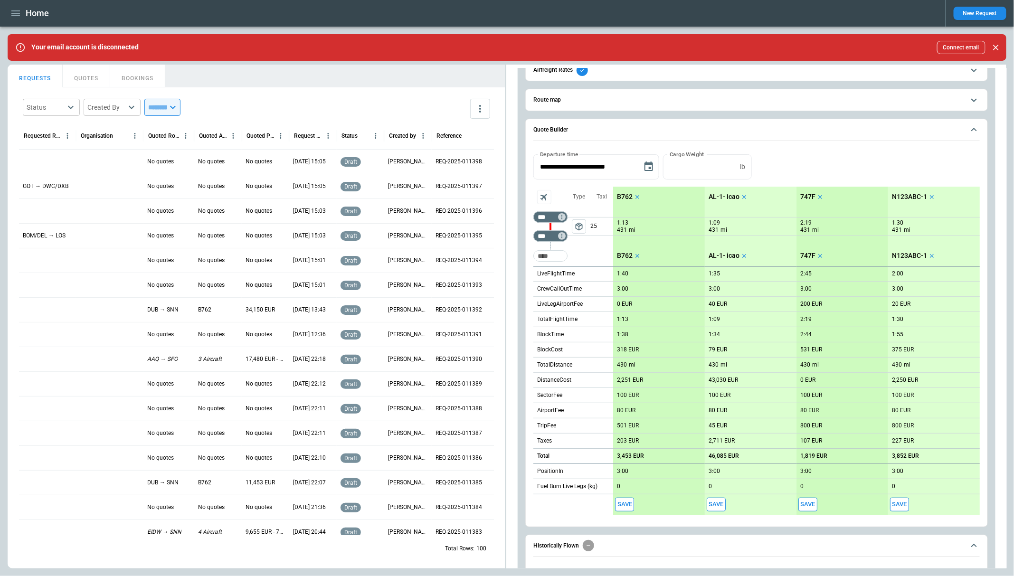
click at [9, 4] on div "Home New Request" at bounding box center [507, 13] width 1014 height 27
click at [18, 12] on icon "button" at bounding box center [15, 13] width 11 height 11
click at [27, 29] on li "Home" at bounding box center [43, 34] width 71 height 16
click at [528, 283] on div at bounding box center [507, 288] width 1014 height 576
click at [569, 270] on p "LiveFlightTime" at bounding box center [556, 274] width 38 height 8
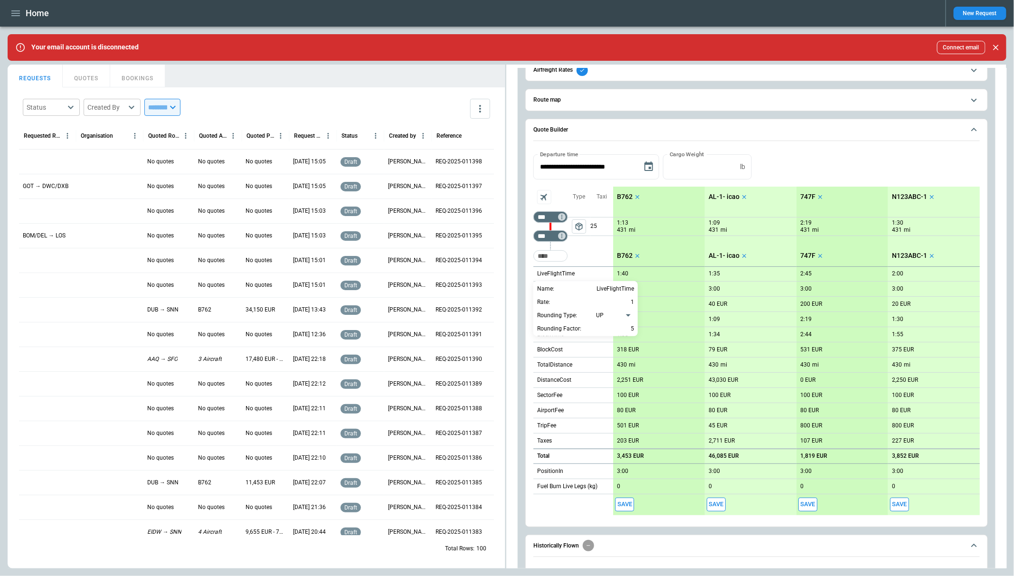
click at [524, 309] on div at bounding box center [507, 288] width 1014 height 576
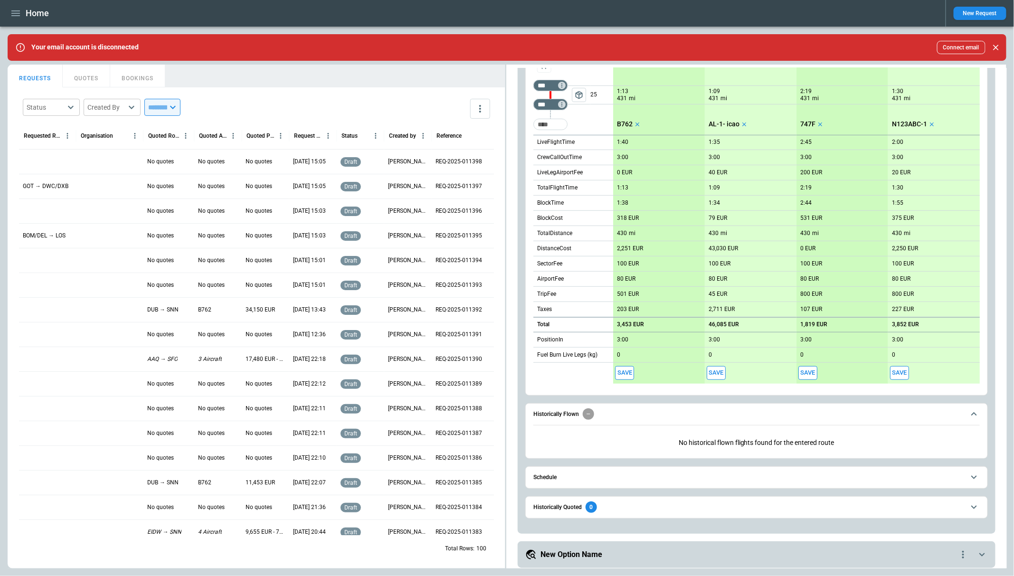
scroll to position [195, 0]
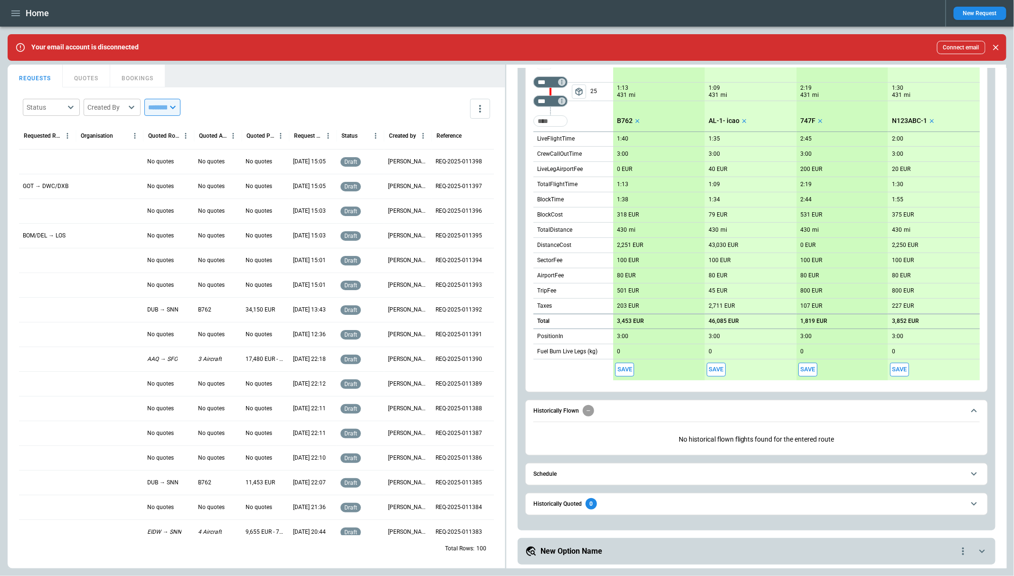
click at [577, 469] on button "Schedule" at bounding box center [756, 473] width 446 height 21
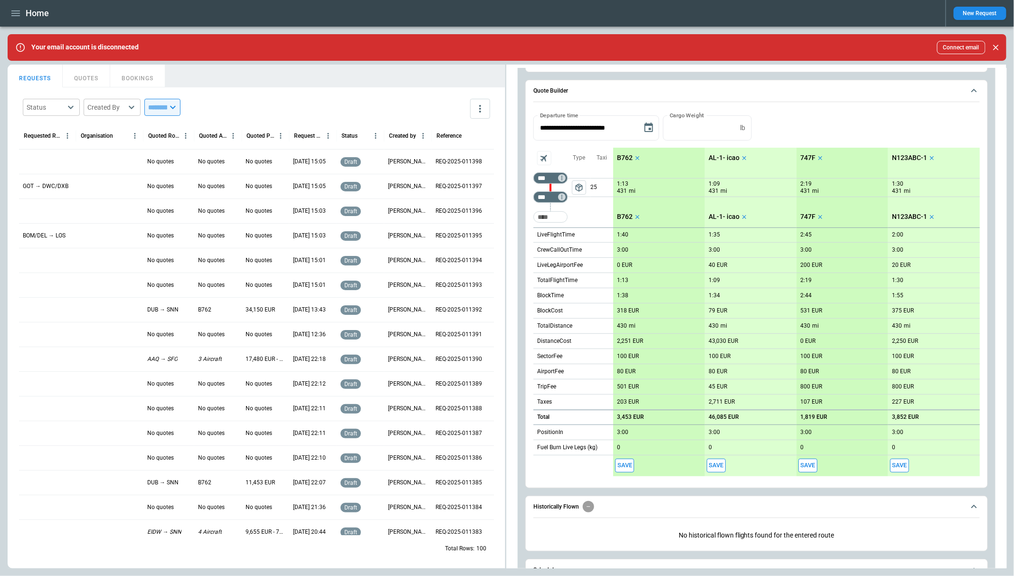
scroll to position [54, 0]
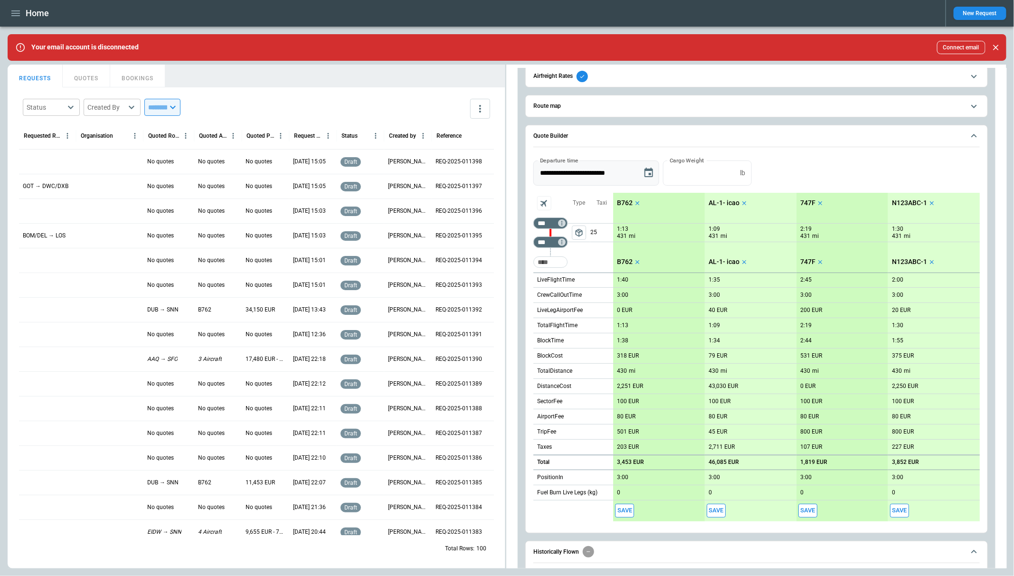
click at [585, 172] on input "**********" at bounding box center [584, 172] width 102 height 25
type input "**********"
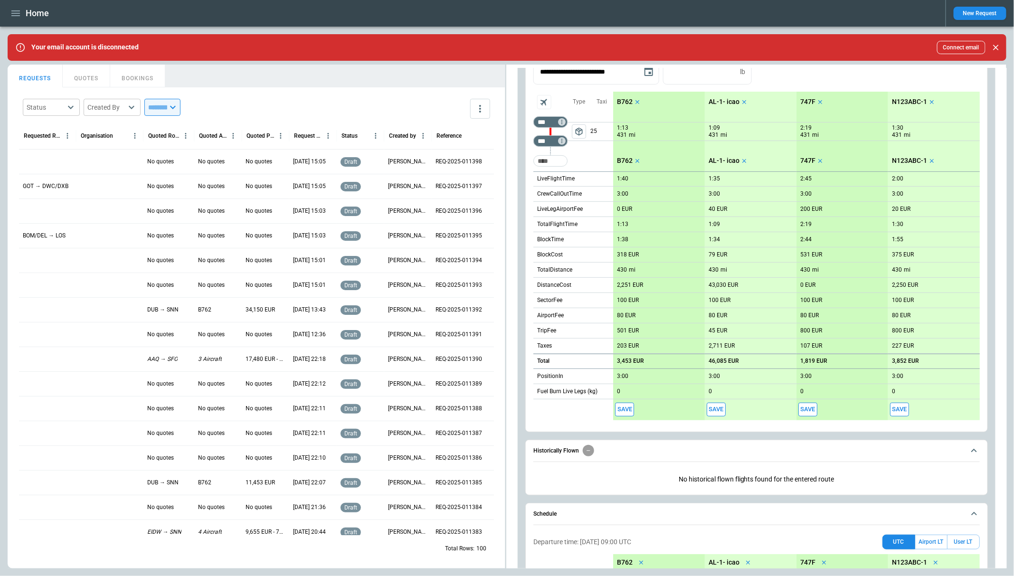
scroll to position [224, 0]
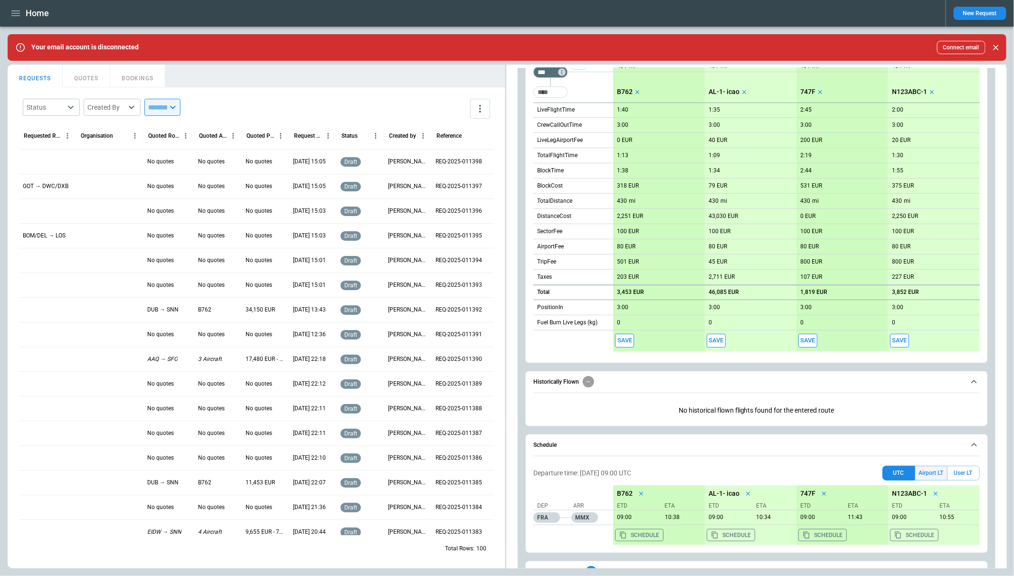
click at [939, 474] on button "Airport LT" at bounding box center [931, 473] width 32 height 15
click at [972, 474] on button "User LT" at bounding box center [963, 473] width 33 height 15
click at [933, 474] on button "Airport LT" at bounding box center [931, 473] width 32 height 15
click at [819, 471] on div "Departure time: 22 Aug 2025 11:00 Airport LT UTC Airport LT User LT" at bounding box center [756, 473] width 446 height 15
click at [800, 385] on span "Historically Flown" at bounding box center [748, 381] width 431 height 11
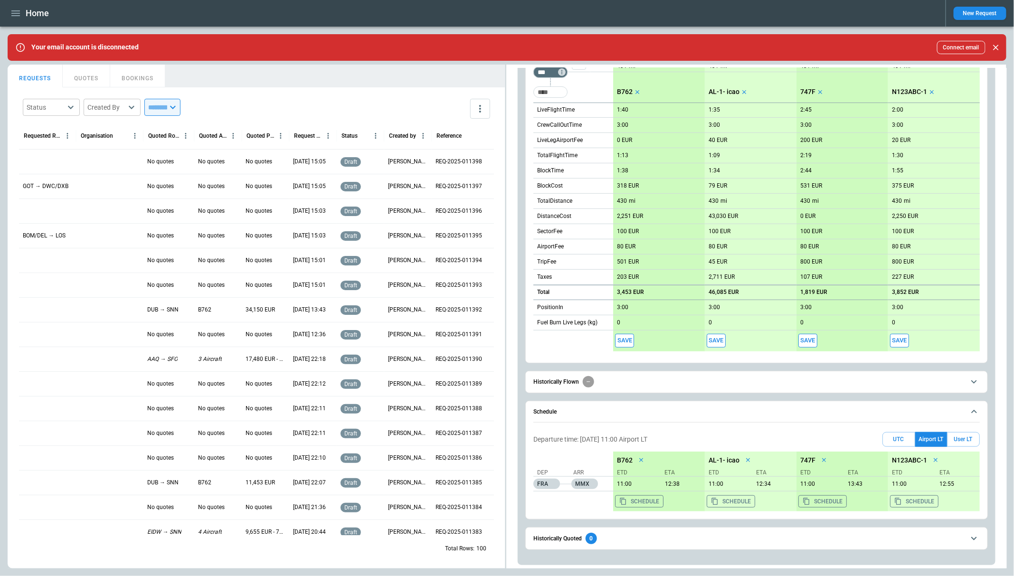
click at [521, 413] on div "**********" at bounding box center [756, 217] width 477 height 695
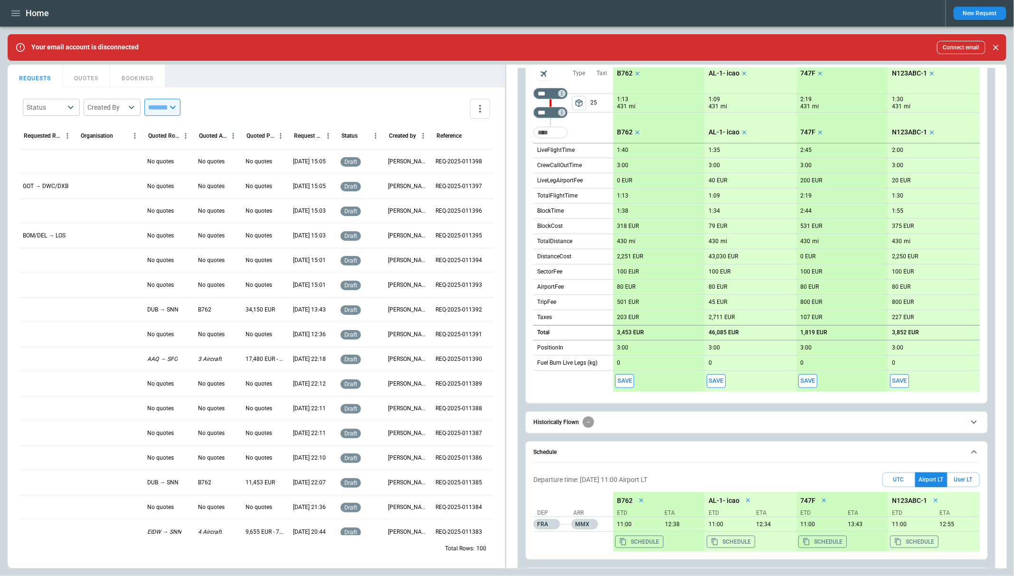
scroll to position [154, 0]
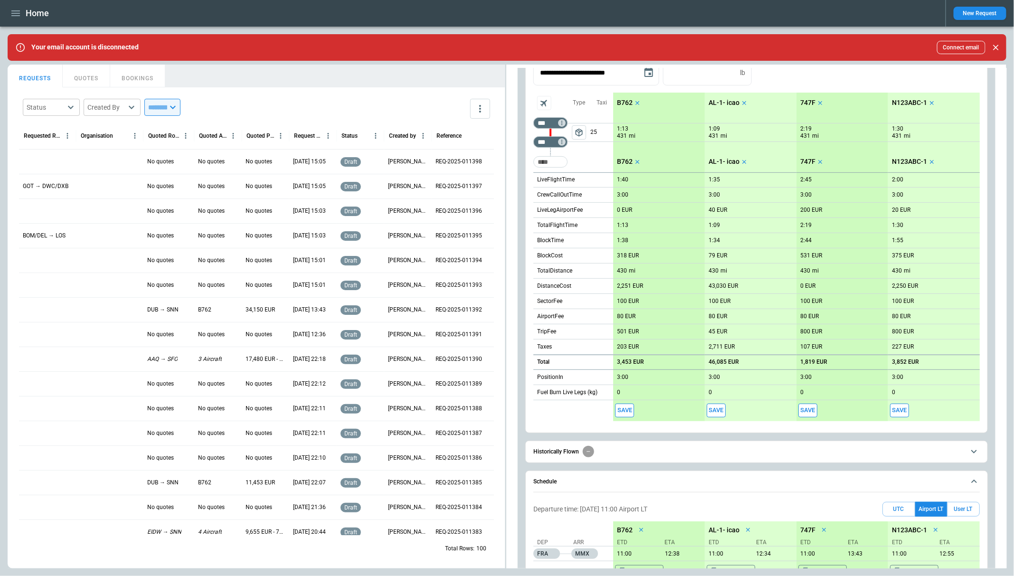
click at [599, 210] on div "LiveLegAirportFee" at bounding box center [573, 210] width 80 height 15
click at [599, 210] on div at bounding box center [507, 288] width 1014 height 576
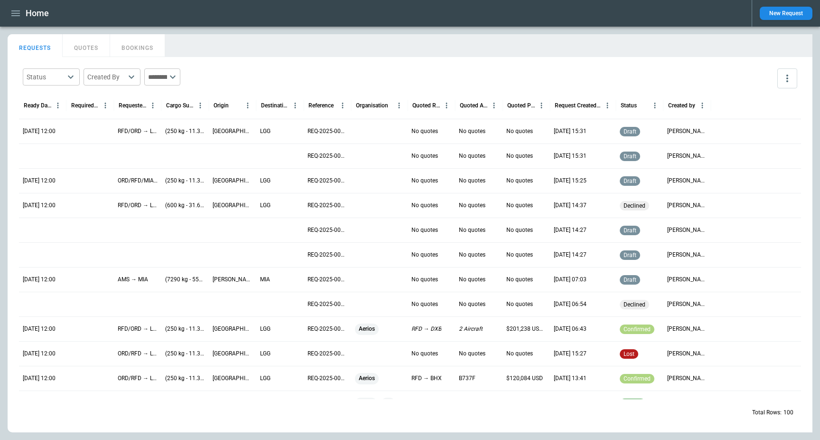
click at [54, 77] on body "Home New Request FindBorderBarSize REQUESTS QUOTES BOOKINGS Status ​ Created By…" at bounding box center [410, 220] width 820 height 440
click at [103, 76] on div at bounding box center [410, 220] width 820 height 440
click at [120, 76] on body "Home New Request FindBorderBarSize REQUESTS QUOTES BOOKINGS Status ​ Created By…" at bounding box center [410, 220] width 820 height 440
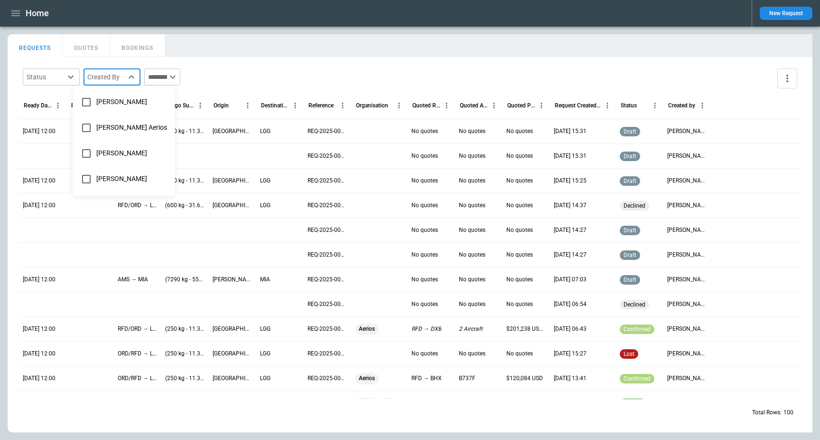
click at [181, 75] on div at bounding box center [410, 220] width 820 height 440
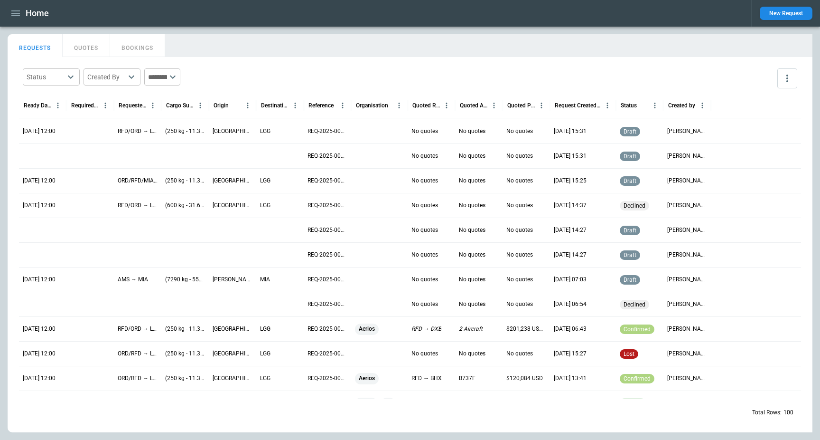
click at [167, 75] on input "text" at bounding box center [155, 76] width 23 height 17
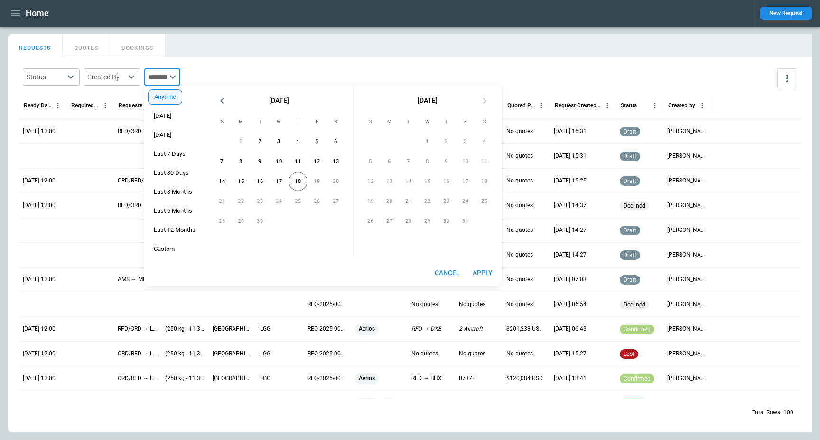
click at [226, 62] on div "Status ​ Created By ​ ​ Ready Date & Time (UTC) Required Date & Time (UTC) Requ…" at bounding box center [410, 244] width 805 height 375
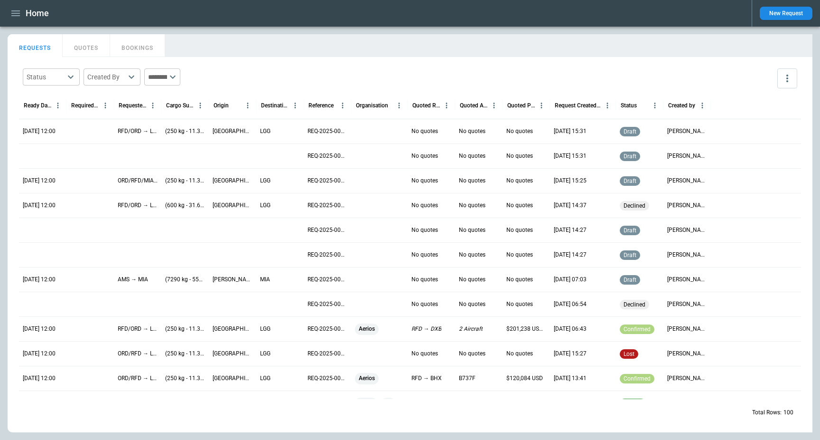
click at [84, 38] on button "QUOTES" at bounding box center [86, 45] width 47 height 23
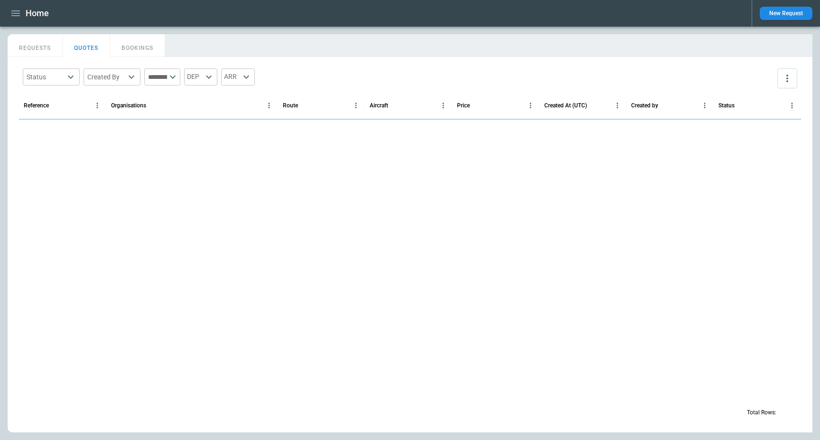
click at [28, 49] on button "REQUESTS" at bounding box center [35, 45] width 55 height 23
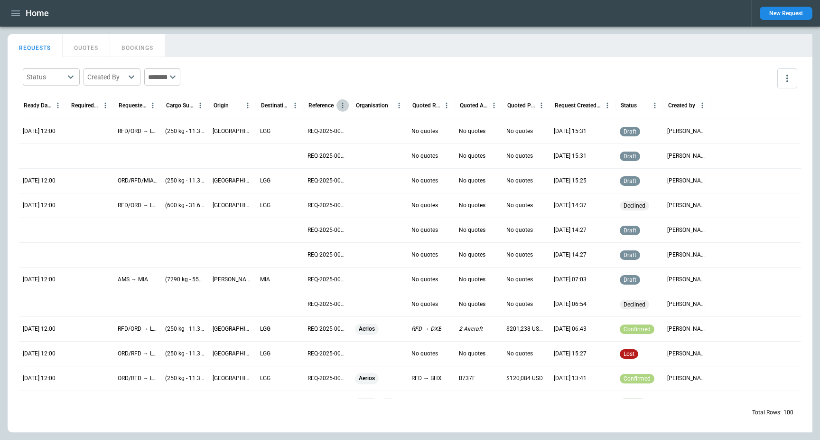
click at [341, 107] on icon "Reference column menu" at bounding box center [343, 105] width 9 height 9
click at [294, 104] on icon "Destination column menu" at bounding box center [295, 105] width 9 height 9
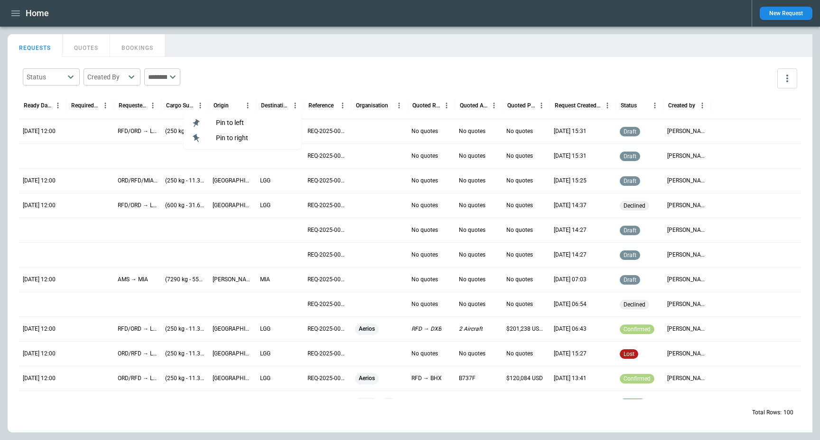
click at [294, 104] on icon "Destination column menu" at bounding box center [295, 105] width 9 height 9
click at [786, 72] on button "more" at bounding box center [788, 78] width 20 height 20
click at [763, 112] on p "View Settings" at bounding box center [747, 116] width 40 height 8
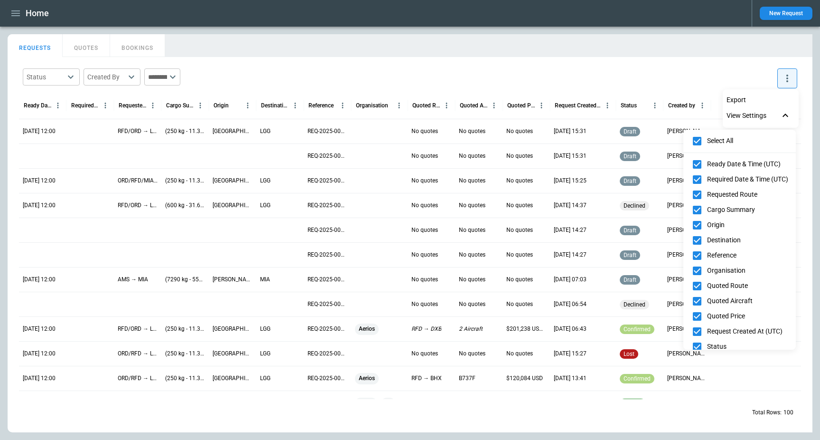
click at [581, 73] on div at bounding box center [410, 220] width 820 height 440
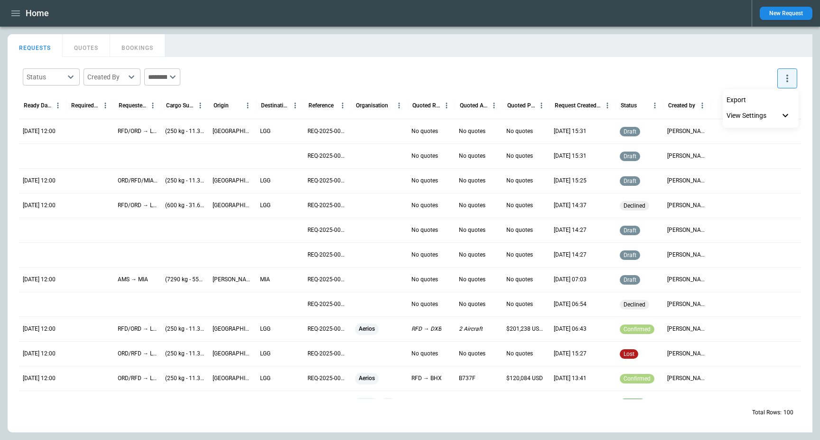
click at [77, 49] on div at bounding box center [410, 220] width 820 height 440
click at [91, 49] on button "QUOTES" at bounding box center [86, 45] width 47 height 23
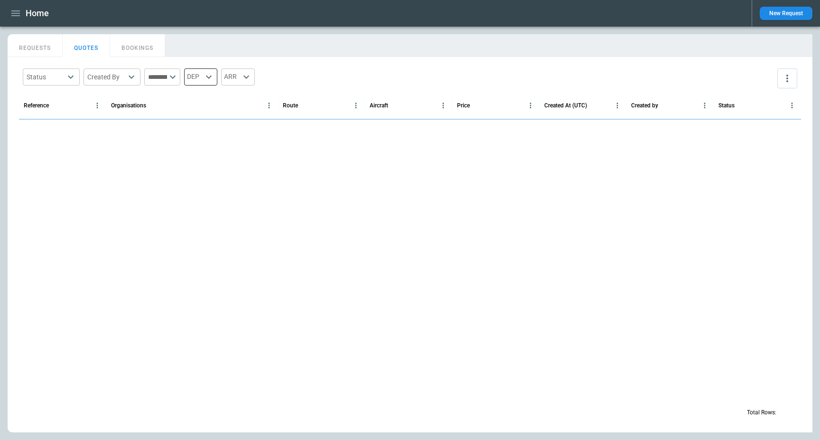
click at [215, 75] on icon at bounding box center [208, 76] width 11 height 11
click at [222, 75] on div at bounding box center [410, 220] width 820 height 440
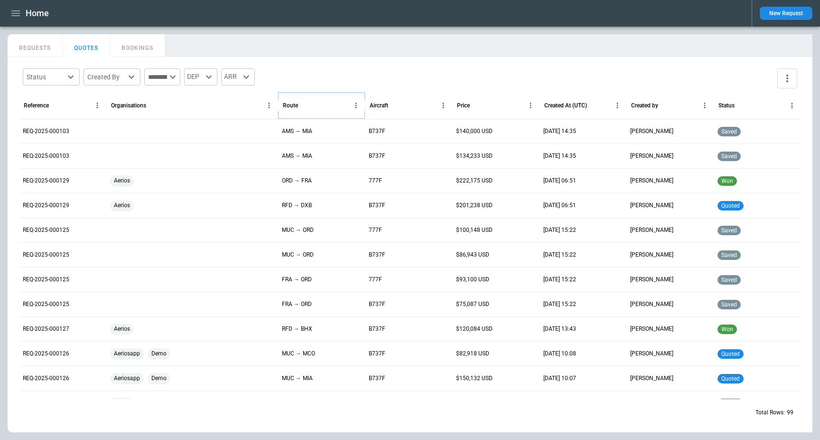
click at [357, 105] on icon "Route column menu" at bounding box center [356, 106] width 1 height 6
click at [317, 75] on div "Status ​ Created By ​ ​ DEP ARR" at bounding box center [410, 79] width 783 height 28
click at [64, 77] on body "Home New Request FindBorderBarSize REQUESTS QUOTES BOOKINGS Status ​ Created By…" at bounding box center [410, 220] width 820 height 440
click at [108, 77] on div at bounding box center [410, 220] width 820 height 440
click at [108, 77] on body "Home New Request FindBorderBarSize REQUESTS QUOTES BOOKINGS Status ​ Created By…" at bounding box center [410, 220] width 820 height 440
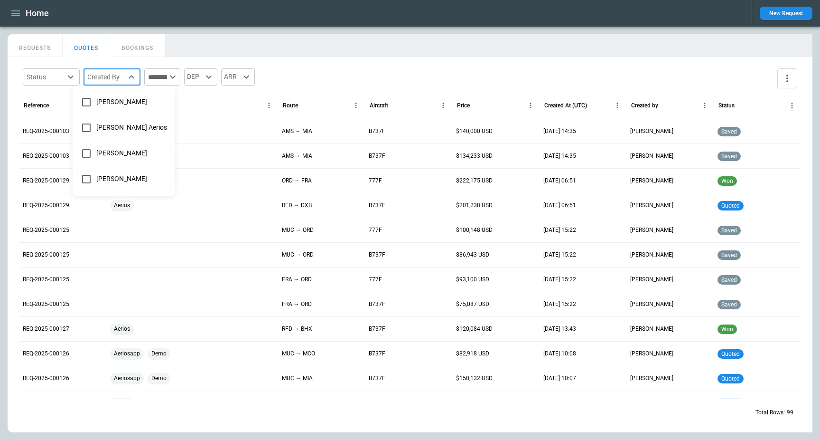
click at [108, 77] on div at bounding box center [410, 220] width 820 height 440
click at [108, 77] on body "Home New Request FindBorderBarSize REQUESTS QUOTES BOOKINGS Status ​ Created By…" at bounding box center [410, 220] width 820 height 440
click at [49, 47] on div at bounding box center [410, 220] width 820 height 440
click at [33, 47] on button "REQUESTS" at bounding box center [35, 45] width 55 height 23
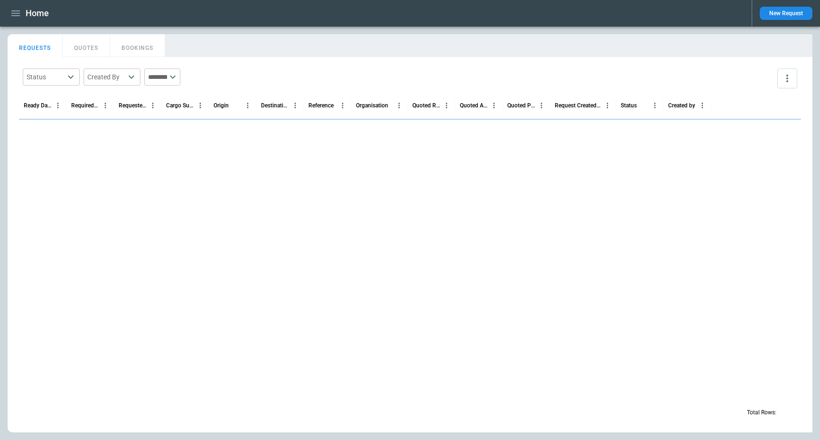
click at [318, 32] on main "FindBorderBarSize REQUESTS QUOTES BOOKINGS Status ​ Created By ​ ​ Ready Date &…" at bounding box center [410, 233] width 820 height 413
